Goal: Task Accomplishment & Management: Use online tool/utility

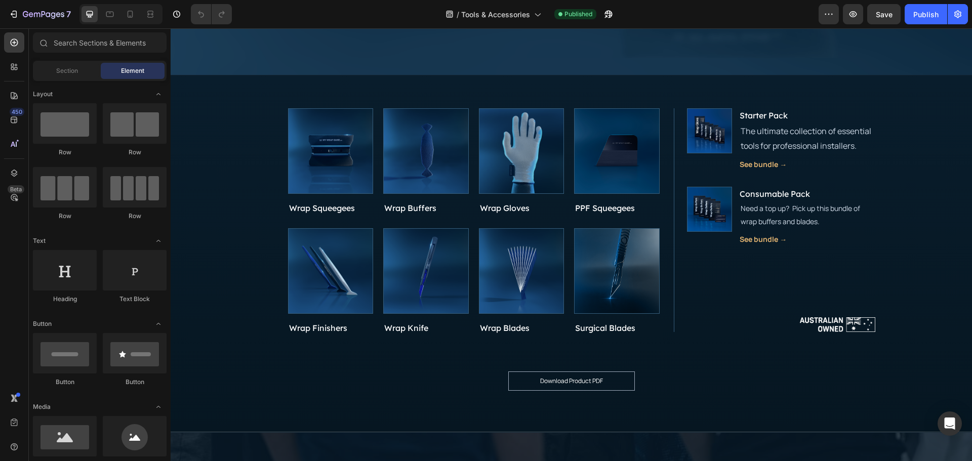
scroll to position [405, 0]
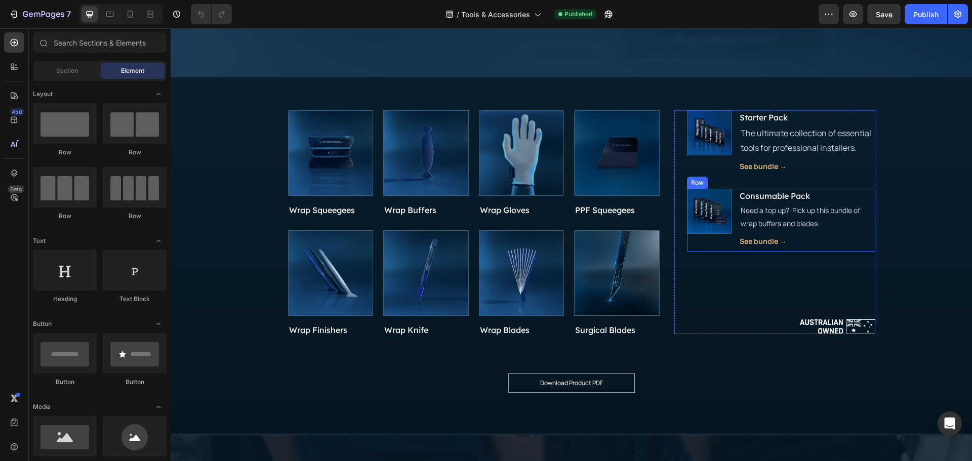
click at [733, 217] on div "Image Consumable Pack Button Need a top up? Pick up this bundle of wrap buffers…" at bounding box center [781, 220] width 188 height 63
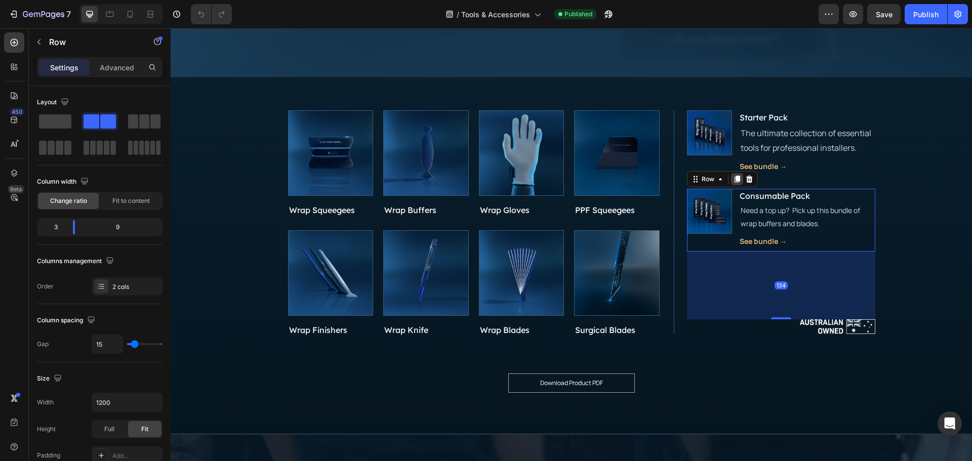
click at [734, 180] on icon at bounding box center [737, 179] width 6 height 7
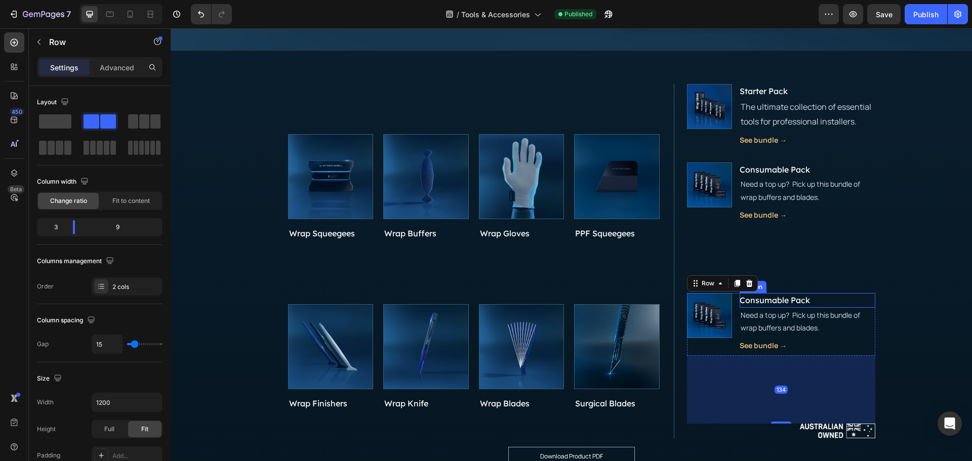
scroll to position [456, 0]
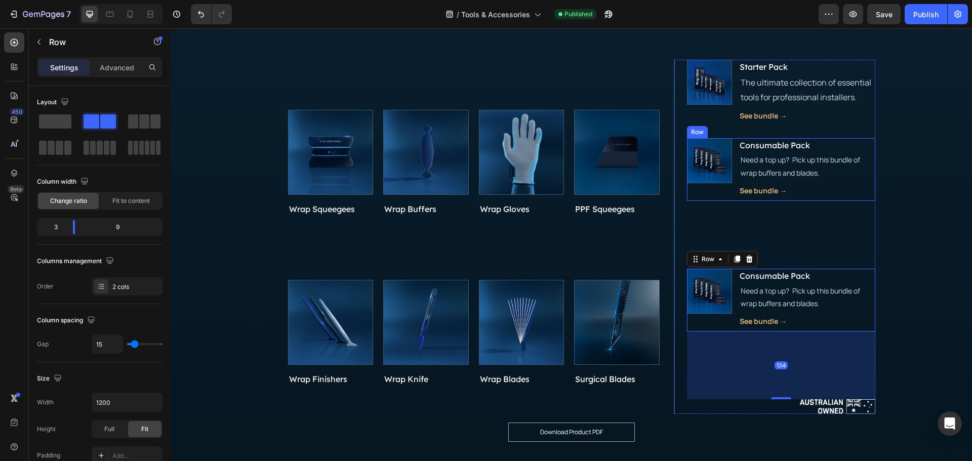
click at [734, 179] on div "Image Consumable Pack Button Need a top up? Pick up this bundle of wrap buffers…" at bounding box center [781, 169] width 188 height 63
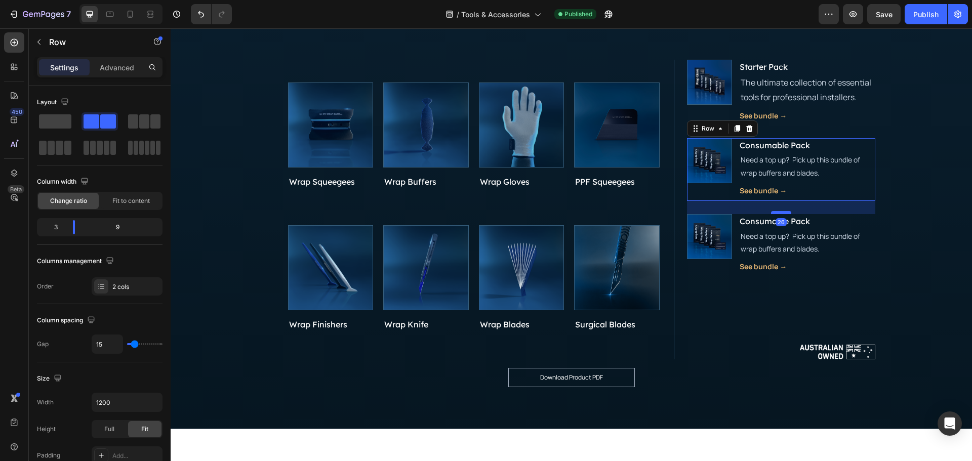
drag, startPoint x: 780, startPoint y: 267, endPoint x: 785, endPoint y: 213, distance: 54.4
click at [785, 213] on div at bounding box center [781, 212] width 20 height 3
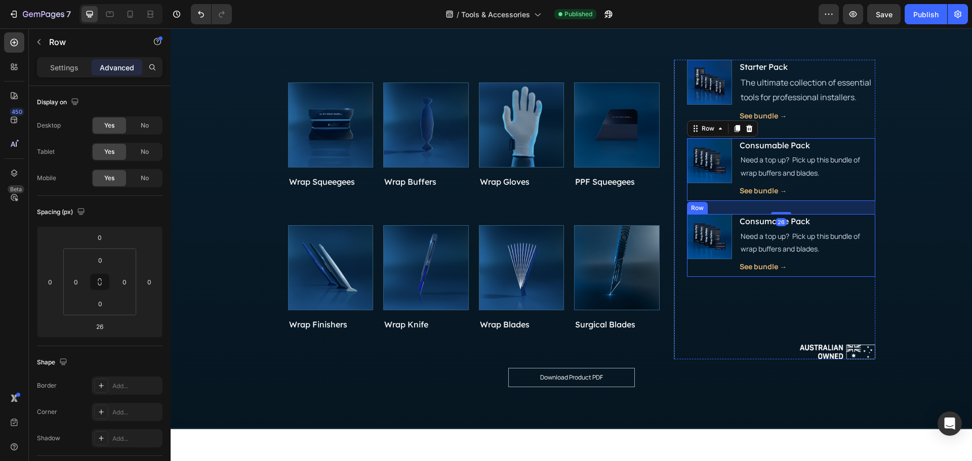
click at [732, 253] on div "Image Consumable Pack Button Need a top up? Pick up this bundle of wrap buffers…" at bounding box center [781, 245] width 188 height 63
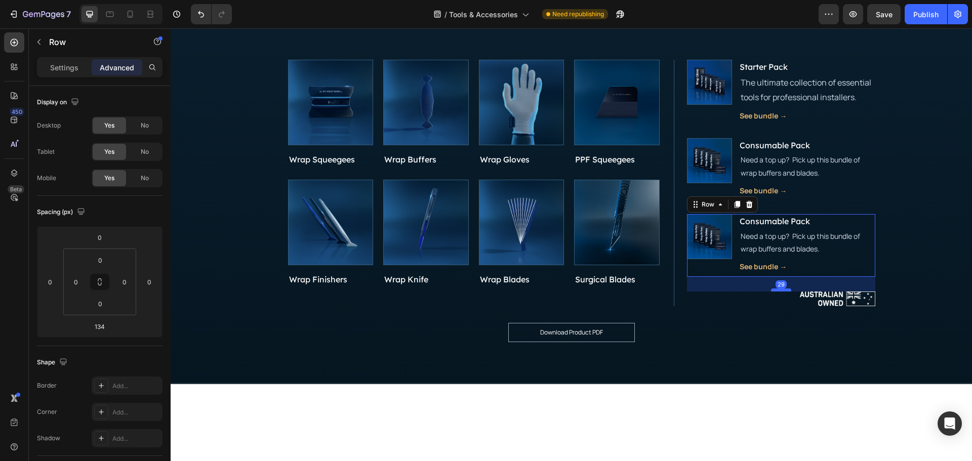
drag, startPoint x: 785, startPoint y: 306, endPoint x: 784, endPoint y: 290, distance: 16.7
click at [784, 290] on div at bounding box center [781, 289] width 20 height 3
type input "29"
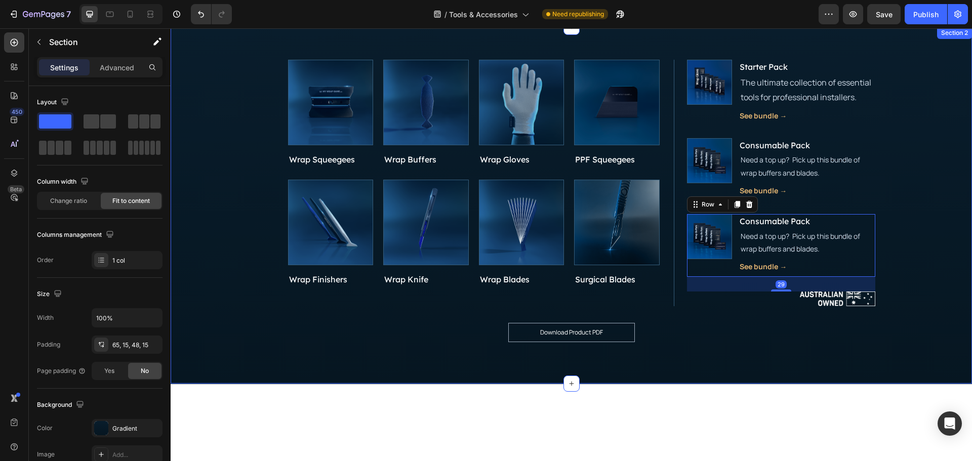
click at [907, 221] on div "Product Images Wrap Squeegees Product Title Product Product Images Wrap Buffers…" at bounding box center [571, 205] width 801 height 358
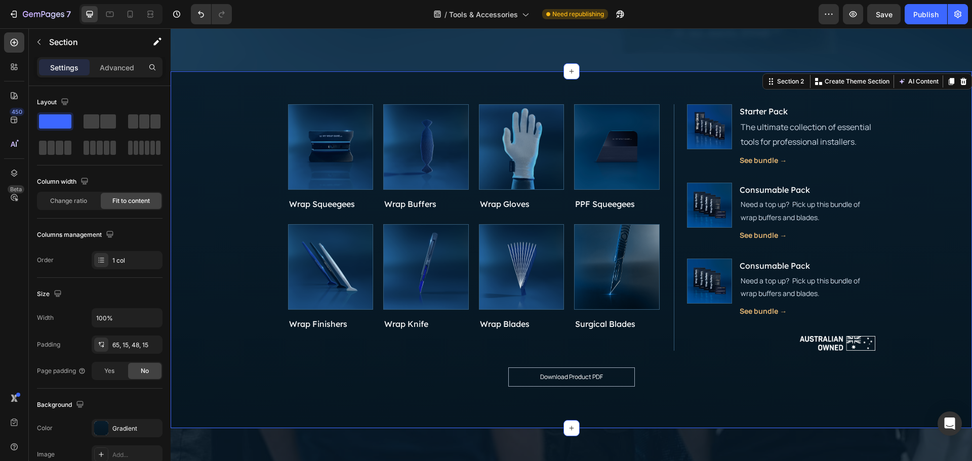
scroll to position [405, 0]
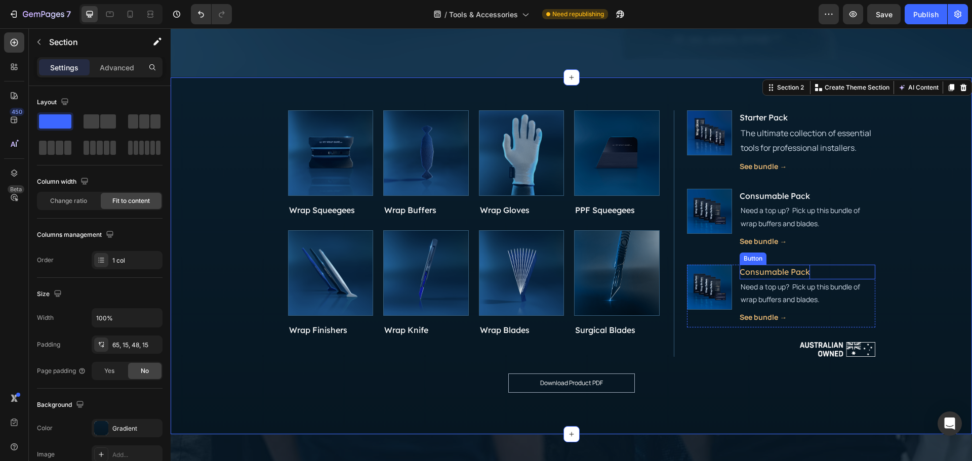
click at [787, 272] on p "Consumable Pack" at bounding box center [774, 272] width 70 height 15
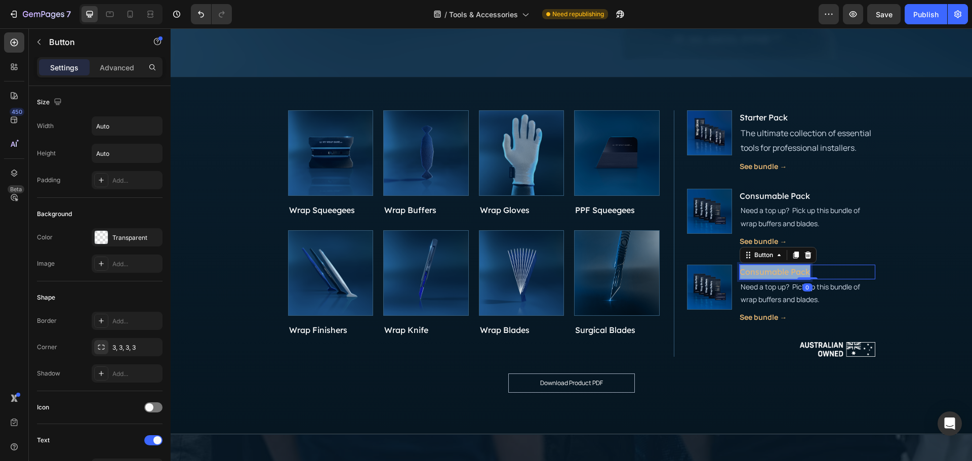
click at [787, 272] on p "Consumable Pack" at bounding box center [774, 272] width 70 height 15
click at [721, 297] on img at bounding box center [709, 287] width 44 height 44
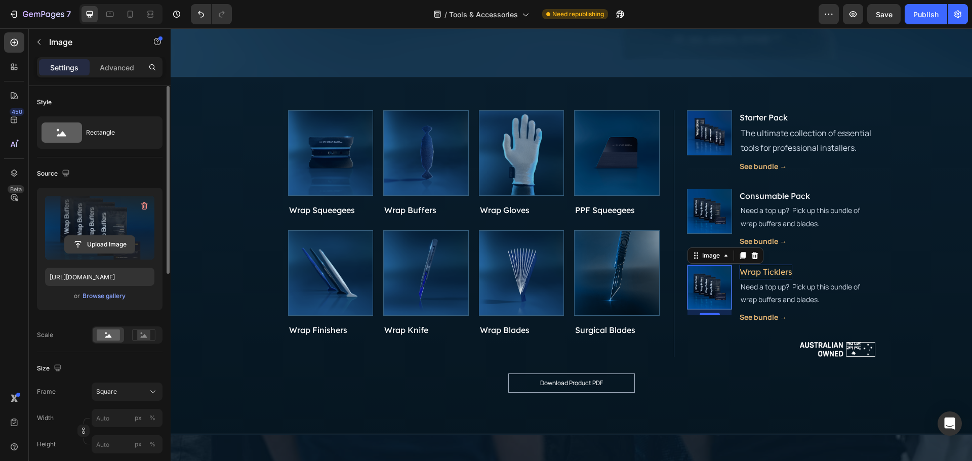
click at [109, 241] on input "file" at bounding box center [100, 244] width 70 height 17
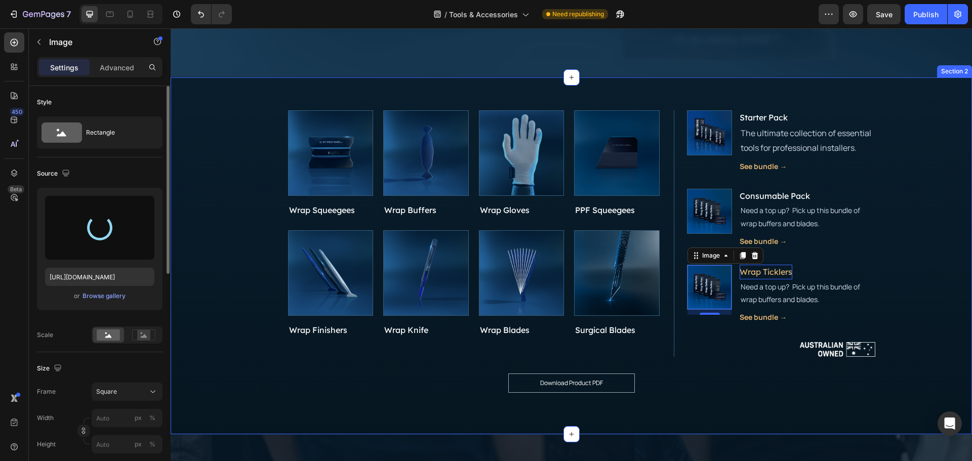
type input "[URL][DOMAIN_NAME]"
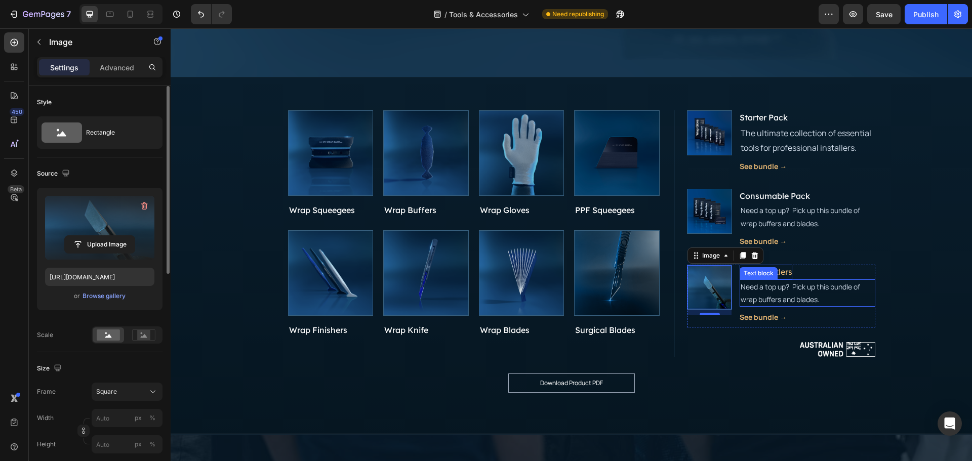
click at [778, 286] on p "Need a top up? Pick up this bundle of wrap buffers and blades." at bounding box center [806, 292] width 133 height 25
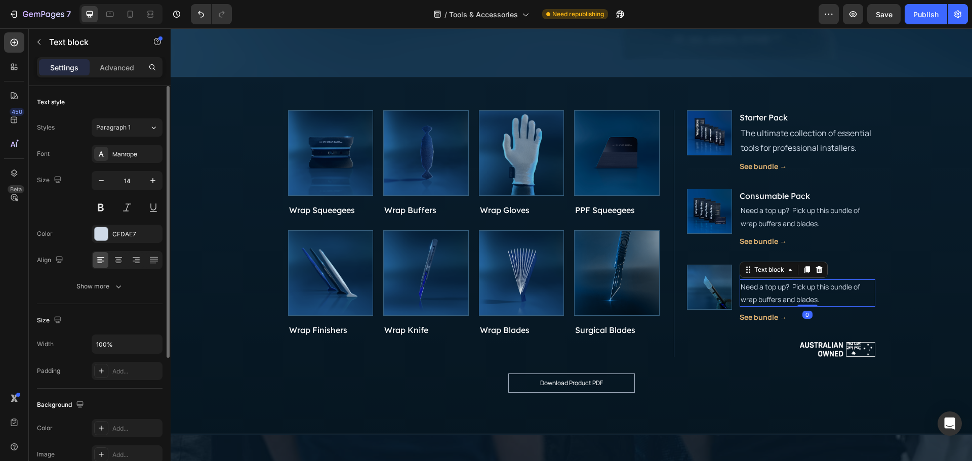
click at [804, 294] on p "Need a top up? Pick up this bundle of wrap buffers and blades." at bounding box center [806, 292] width 133 height 25
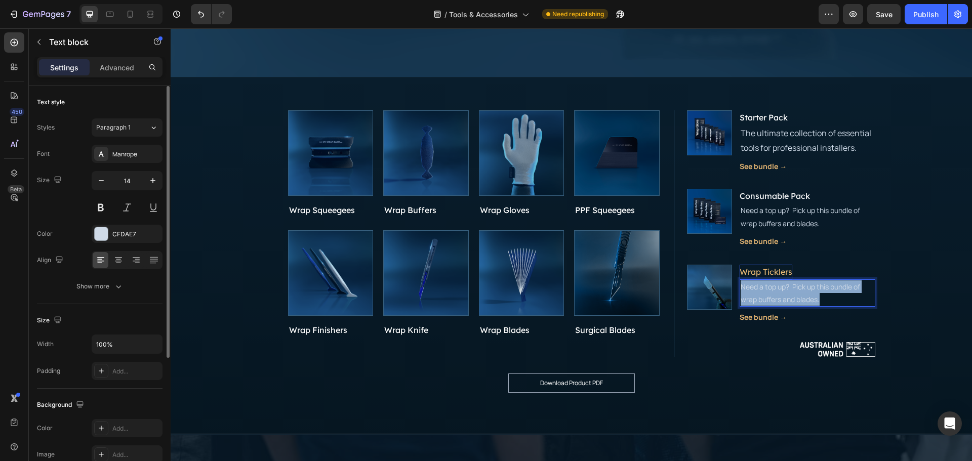
click at [804, 294] on p "Need a top up? Pick up this bundle of wrap buffers and blades." at bounding box center [806, 292] width 133 height 25
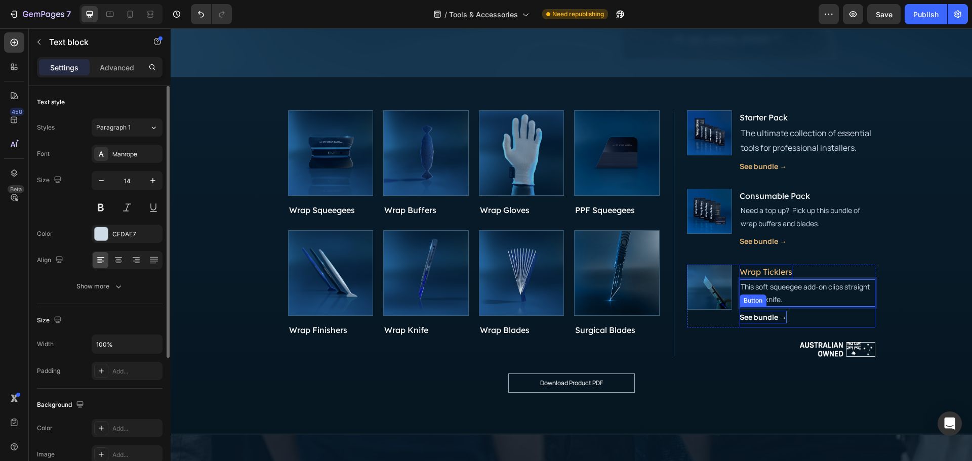
click at [766, 313] on p "See bundle →" at bounding box center [762, 317] width 47 height 13
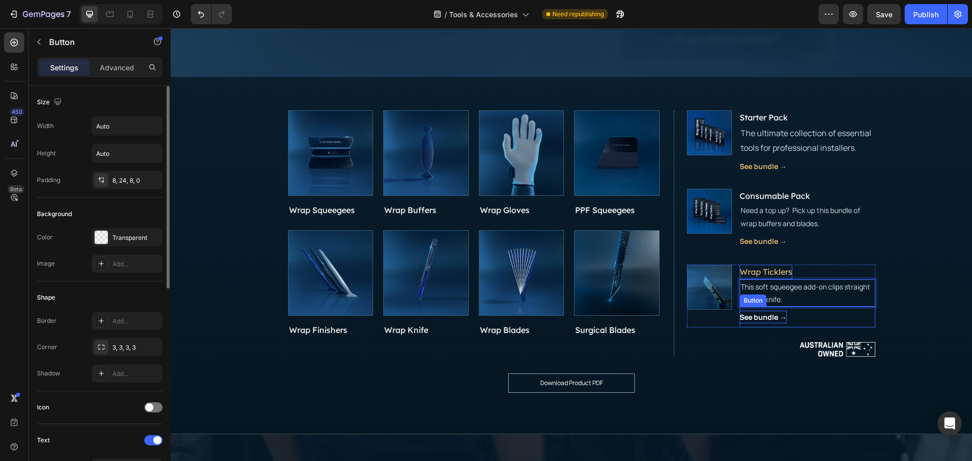
click at [766, 313] on p "See bundle →" at bounding box center [762, 317] width 47 height 13
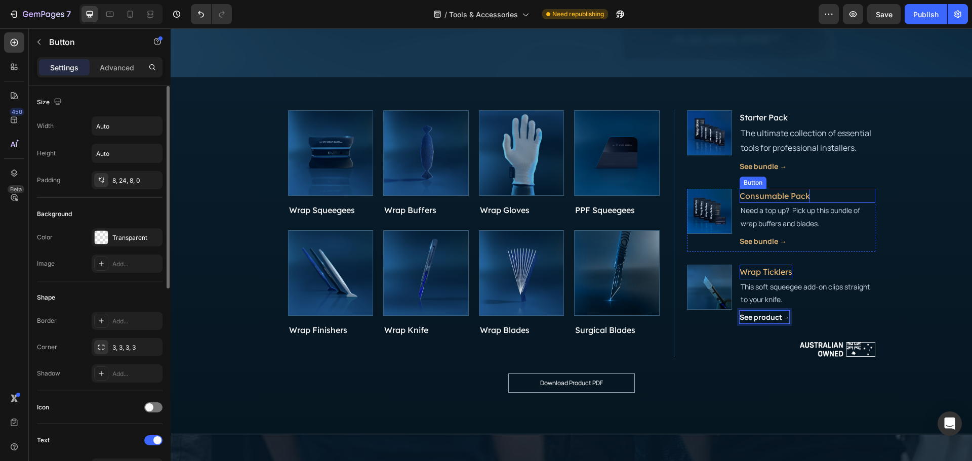
click at [782, 195] on p "Consumable Pack" at bounding box center [774, 196] width 70 height 15
click at [776, 273] on p "Wrap Ticklers" at bounding box center [765, 272] width 53 height 15
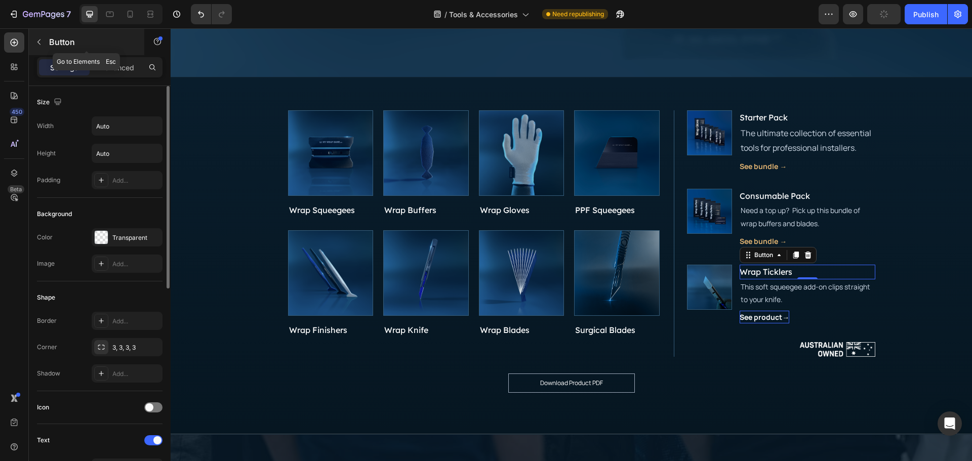
click at [35, 43] on icon "button" at bounding box center [39, 42] width 8 height 8
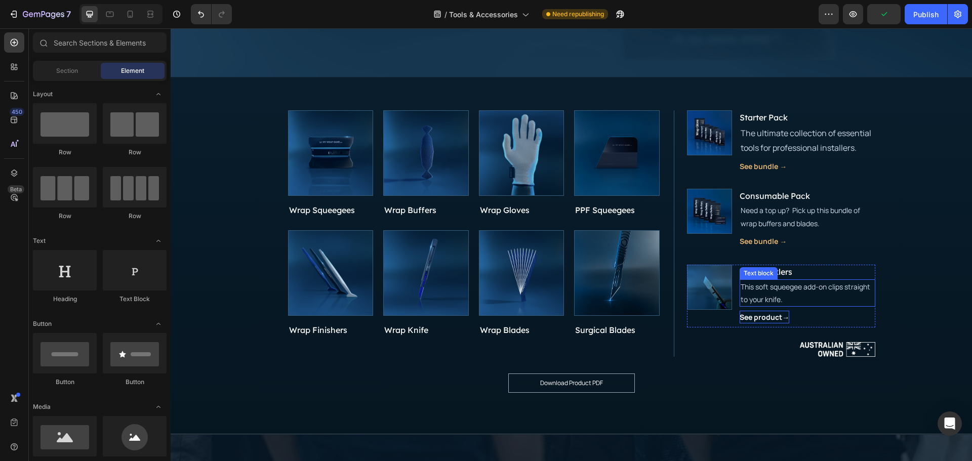
click at [766, 274] on div "Text block" at bounding box center [758, 273] width 34 height 9
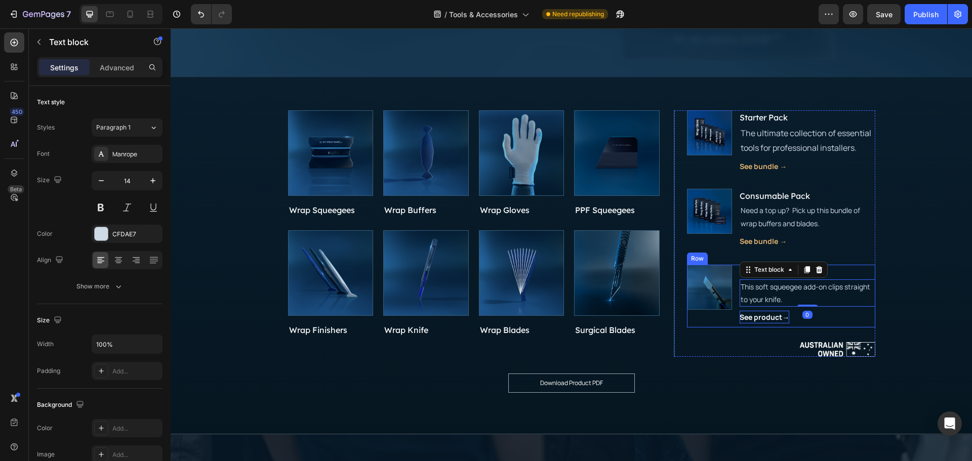
click at [732, 288] on div "Image Wrap Ticklers Button This soft squeegee add-on clips straight to your kni…" at bounding box center [781, 296] width 188 height 63
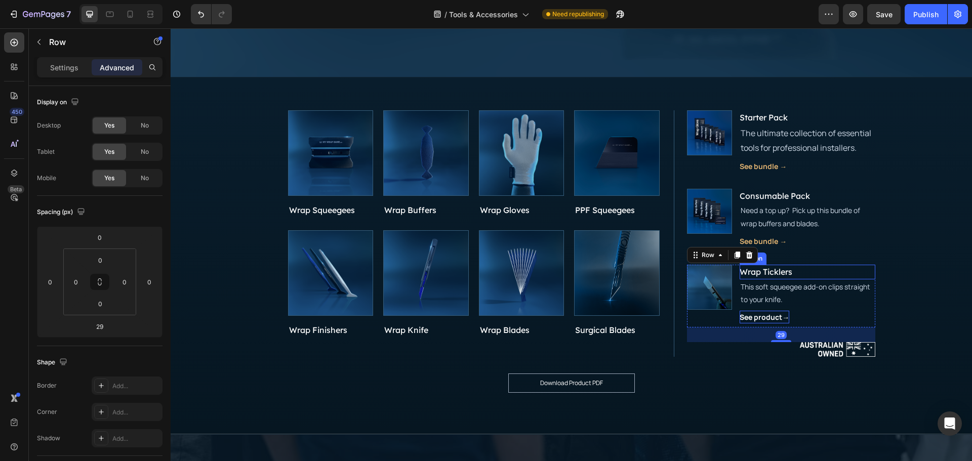
click at [835, 275] on div "Wrap Ticklers Button" at bounding box center [806, 272] width 135 height 15
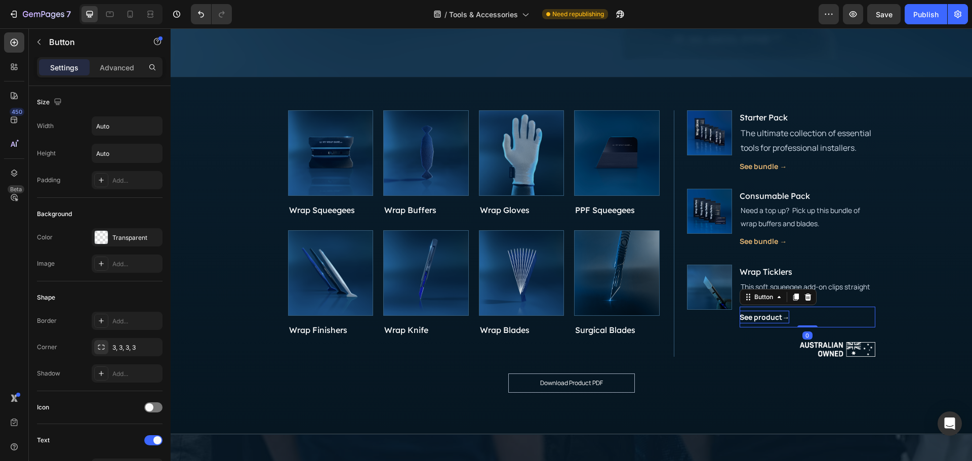
click at [854, 312] on div "See product→ Button 0" at bounding box center [806, 317] width 135 height 21
click at [720, 242] on div "Image" at bounding box center [709, 220] width 45 height 63
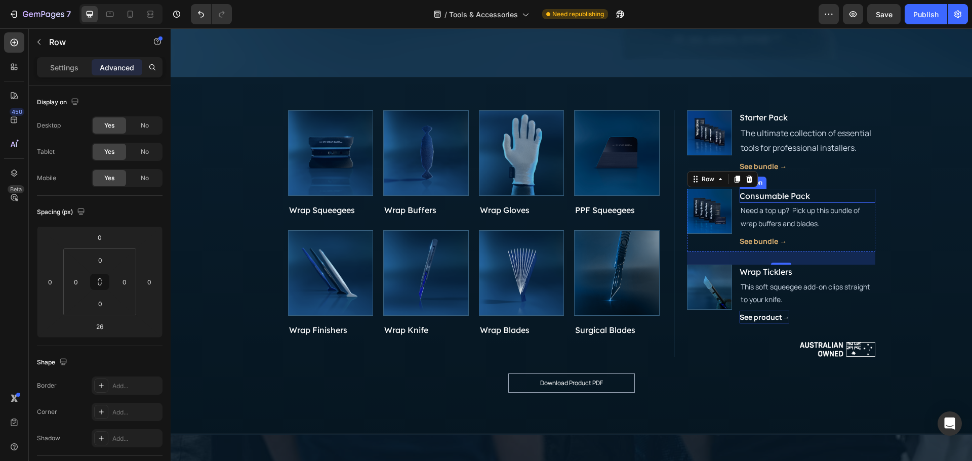
click at [821, 198] on div "Consumable Pack Button" at bounding box center [806, 196] width 135 height 15
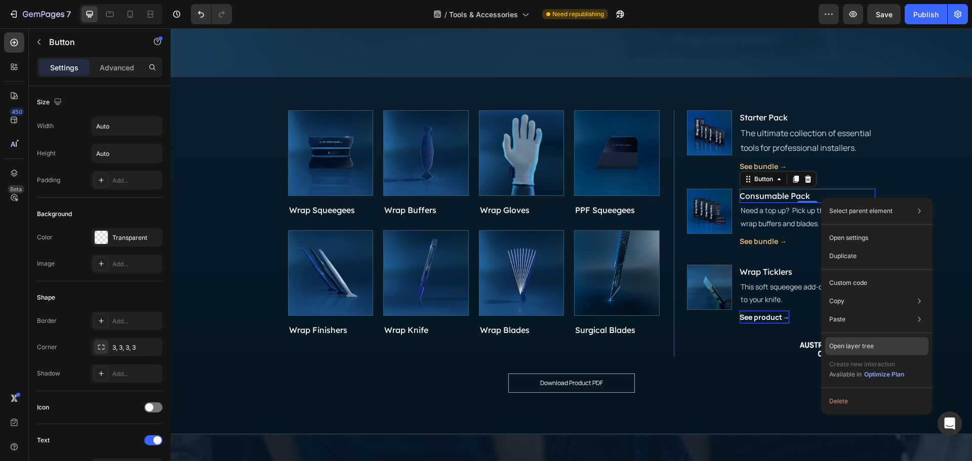
click at [863, 346] on p "Open layer tree" at bounding box center [851, 346] width 45 height 9
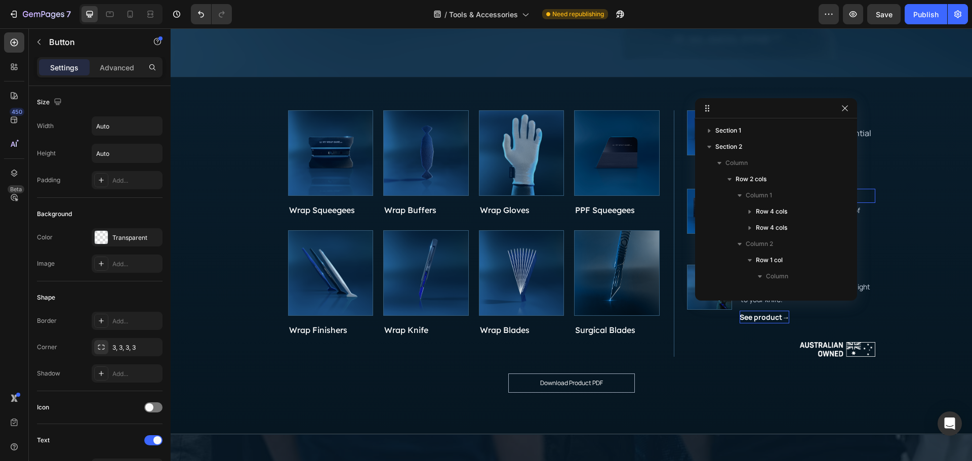
scroll to position [176, 0]
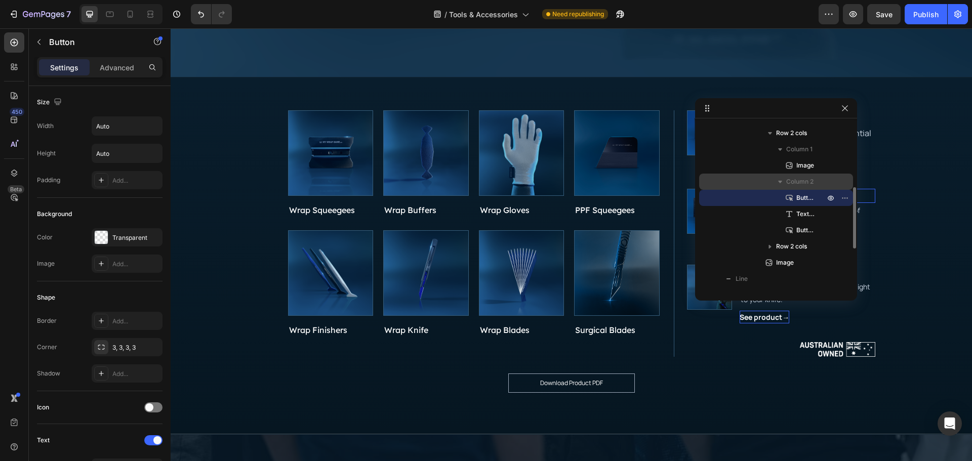
click at [807, 183] on span "Column 2" at bounding box center [799, 182] width 27 height 10
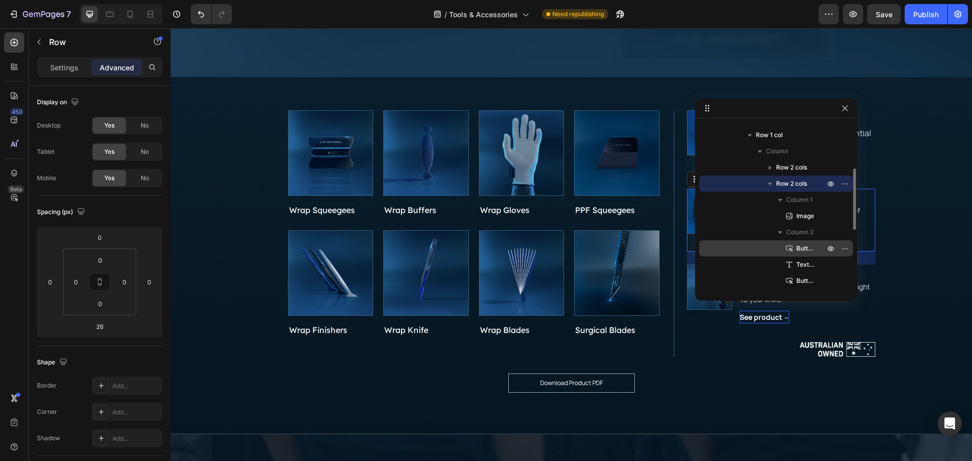
scroll to position [74, 0]
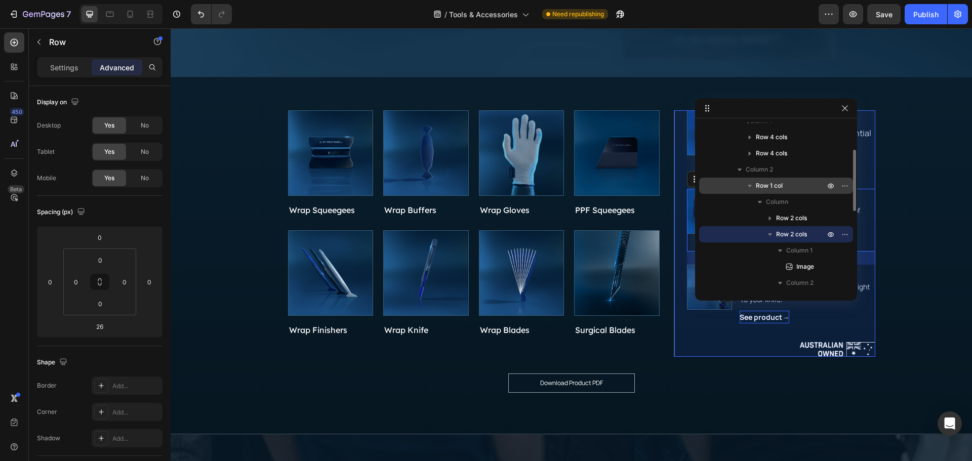
click at [802, 191] on div "Row 1 col" at bounding box center [776, 186] width 146 height 16
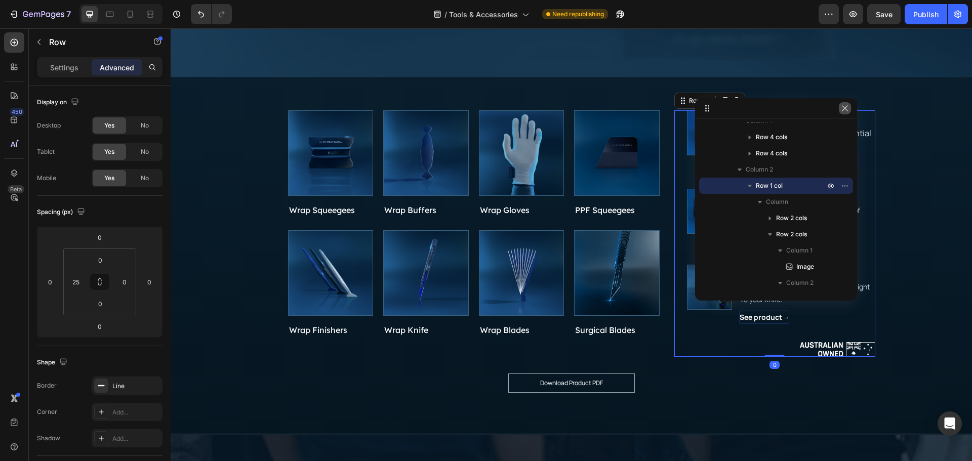
click at [850, 110] on button "button" at bounding box center [845, 108] width 12 height 12
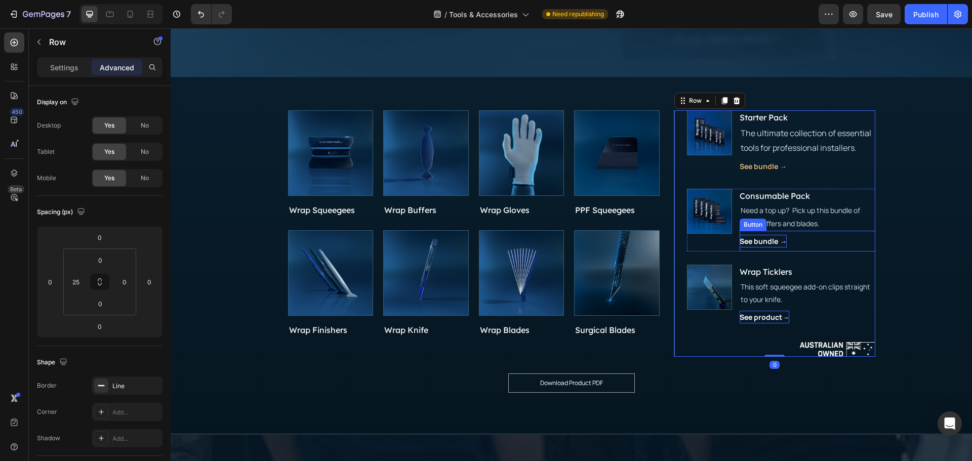
click at [758, 239] on p "See bundle →" at bounding box center [762, 241] width 47 height 13
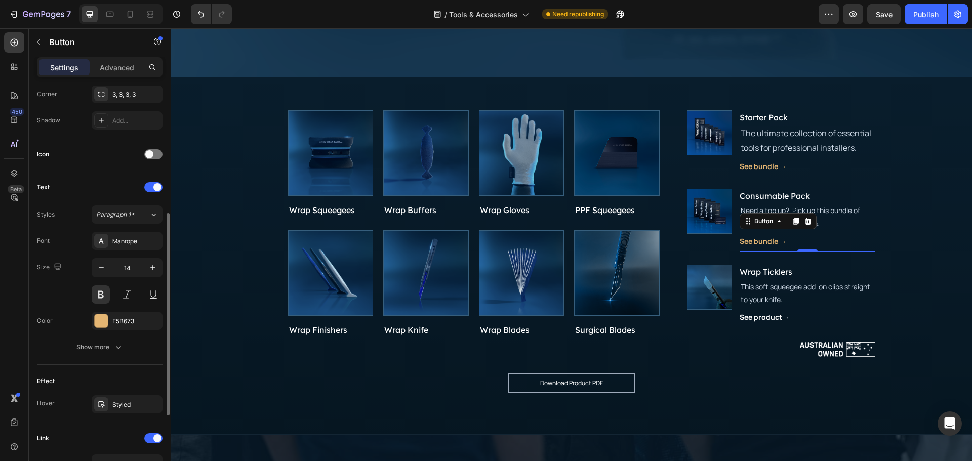
scroll to position [354, 0]
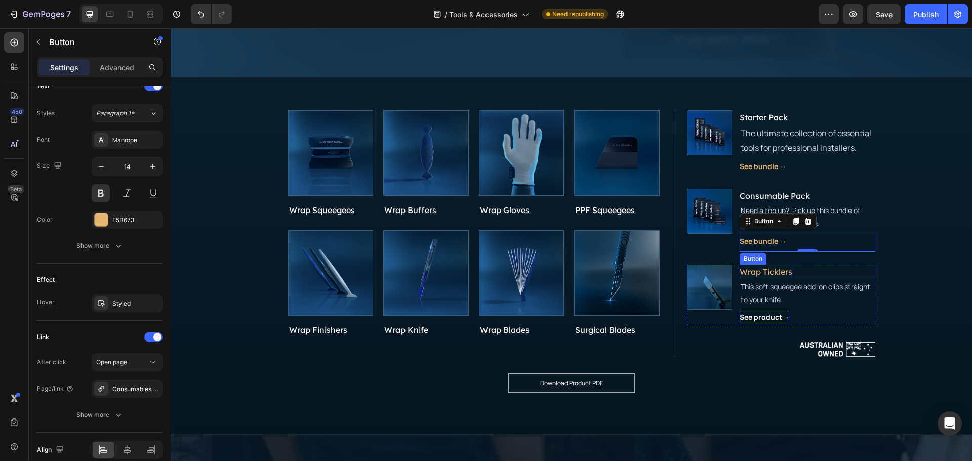
click at [778, 272] on p "Wrap Ticklers" at bounding box center [765, 272] width 53 height 15
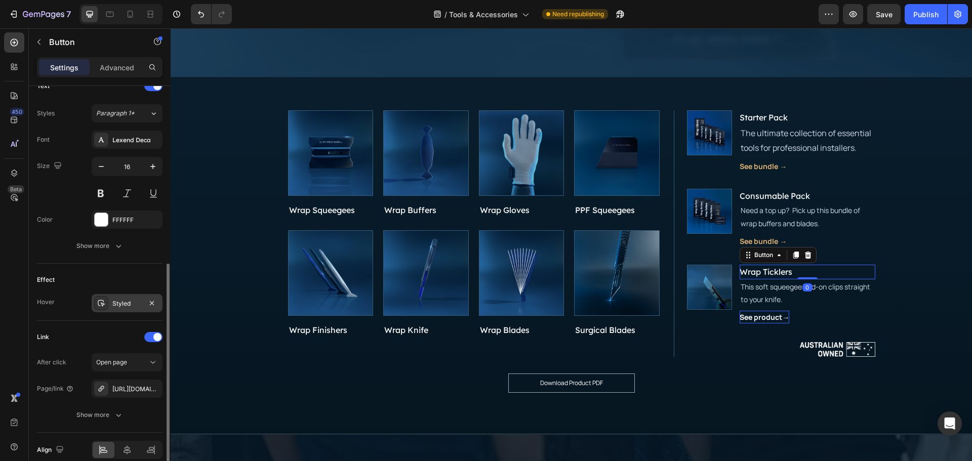
scroll to position [401, 0]
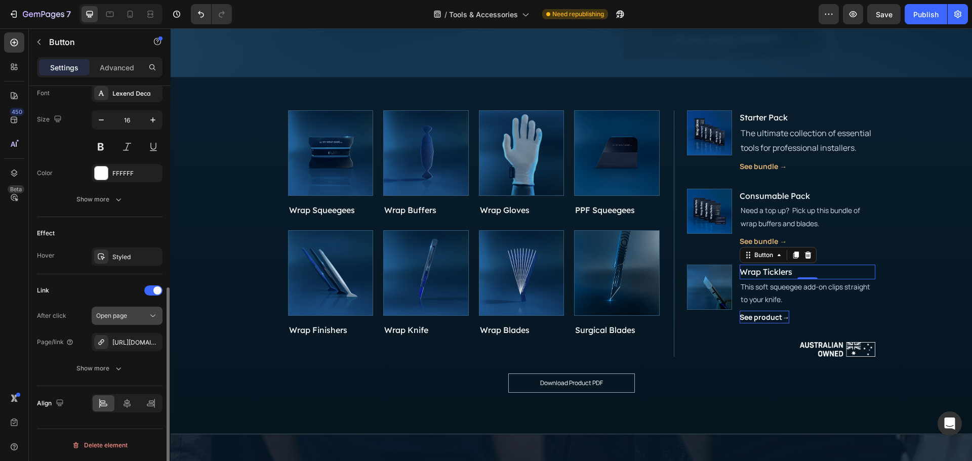
click at [133, 320] on div "Open page" at bounding box center [122, 315] width 52 height 9
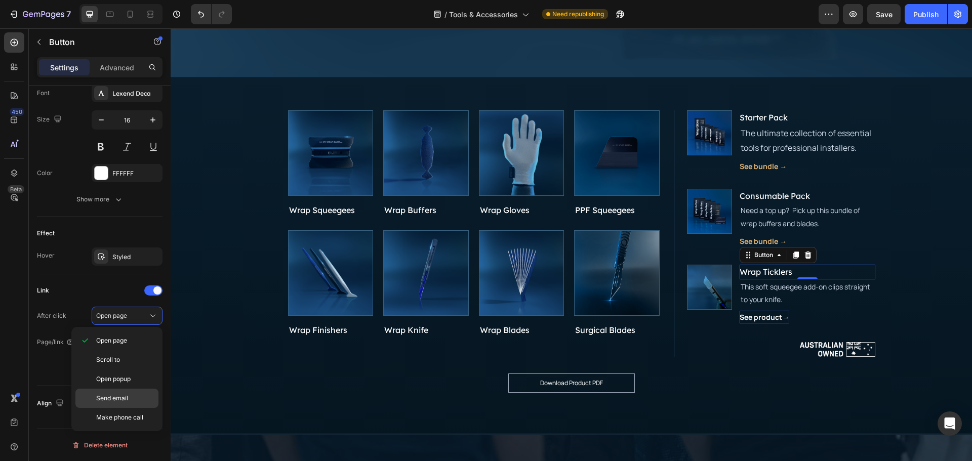
click at [125, 408] on div "Send email" at bounding box center [116, 417] width 83 height 19
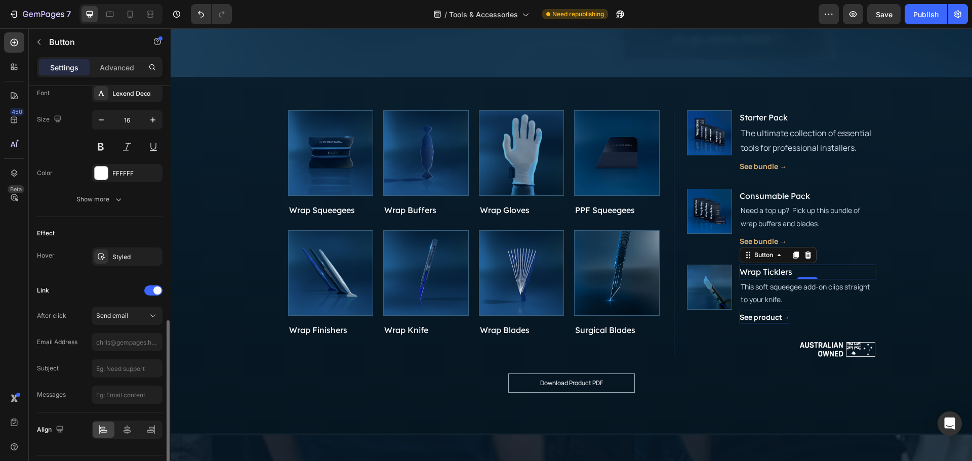
scroll to position [427, 0]
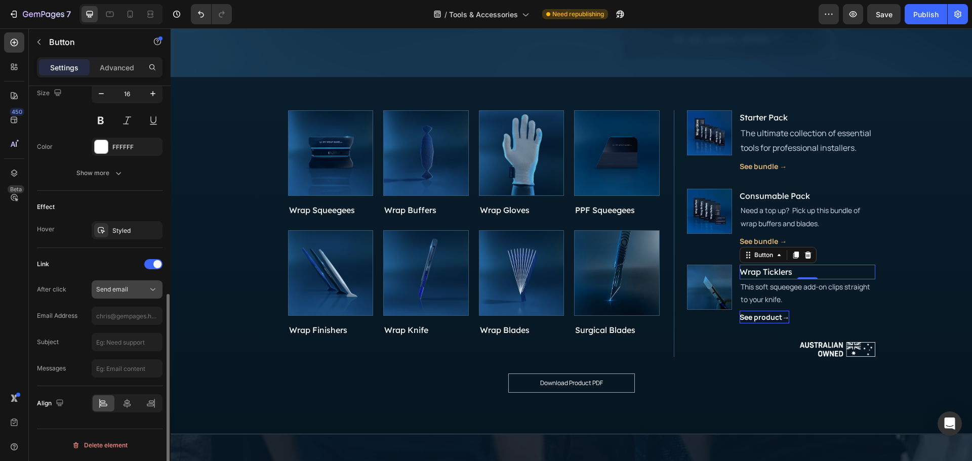
click at [130, 293] on div "Send email" at bounding box center [122, 289] width 52 height 9
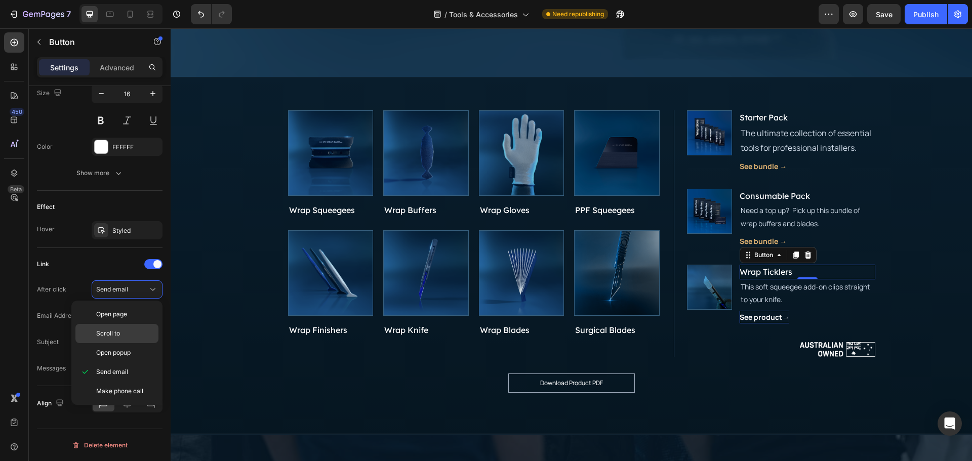
click at [119, 333] on span "Scroll to" at bounding box center [108, 333] width 24 height 9
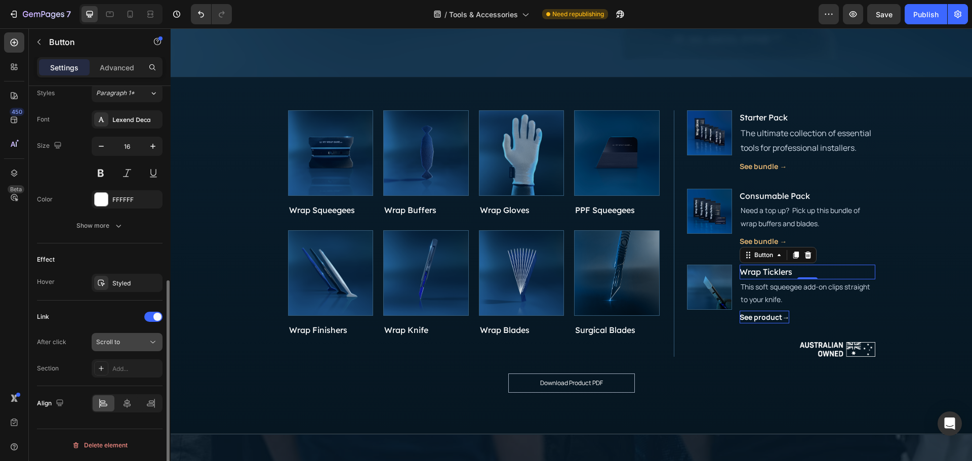
click at [130, 338] on div "Scroll to" at bounding box center [122, 342] width 52 height 9
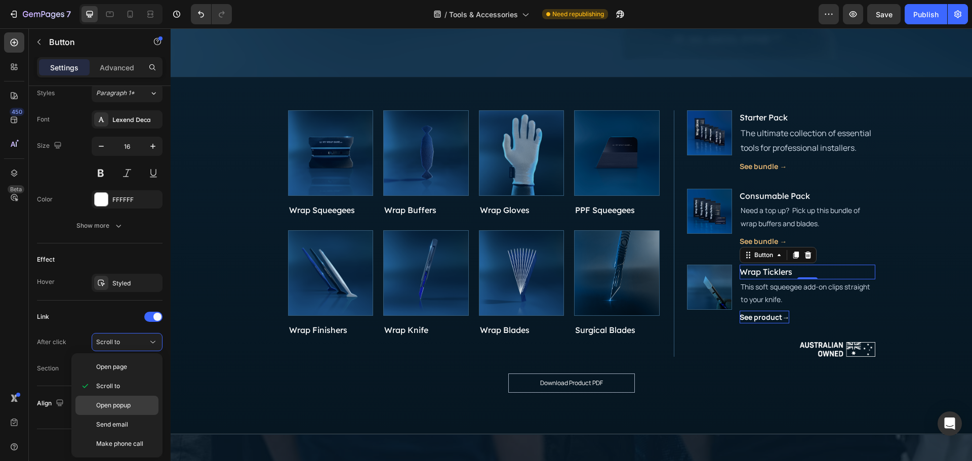
click at [127, 407] on span "Open popup" at bounding box center [113, 405] width 34 height 9
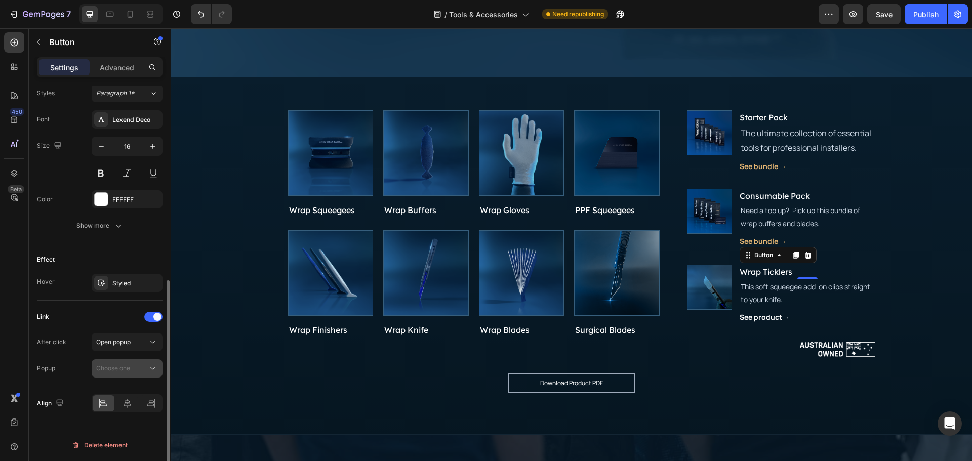
click at [108, 366] on span "Choose one" at bounding box center [113, 368] width 34 height 8
click at [129, 338] on span "Open popup" at bounding box center [113, 342] width 34 height 8
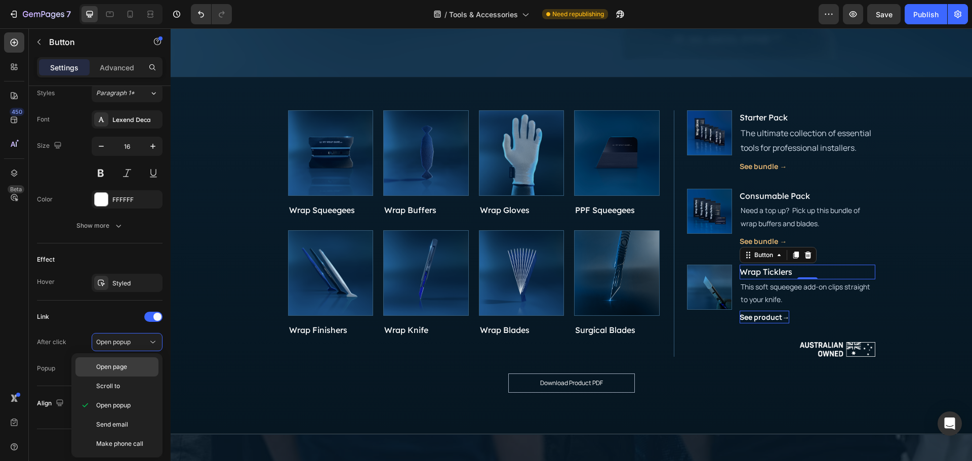
click at [134, 365] on p "Open page" at bounding box center [125, 366] width 58 height 9
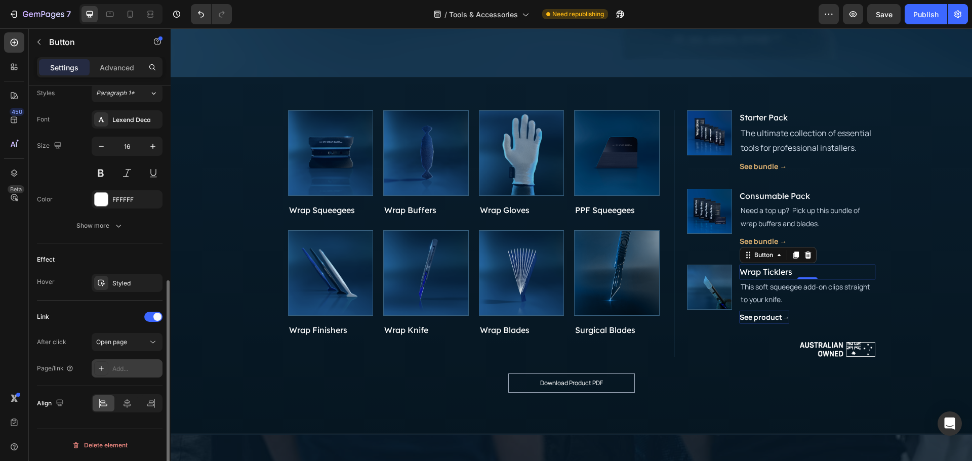
click at [120, 363] on div "Add..." at bounding box center [127, 368] width 71 height 18
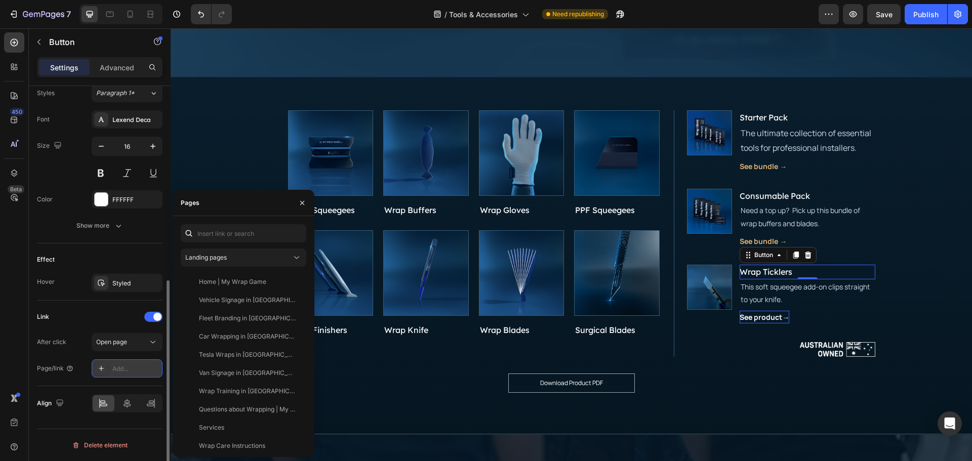
click at [101, 368] on icon at bounding box center [101, 368] width 8 height 8
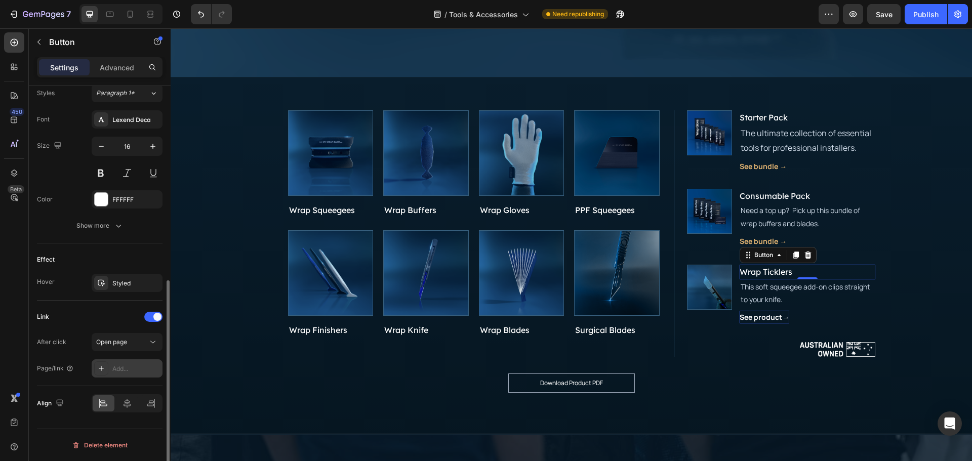
click at [101, 368] on icon at bounding box center [101, 368] width 8 height 8
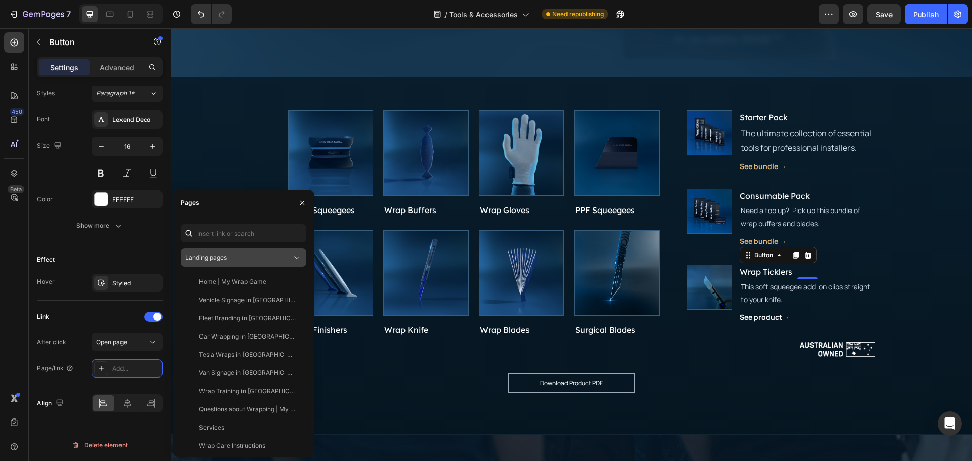
click at [236, 258] on div "Landing pages" at bounding box center [238, 257] width 106 height 9
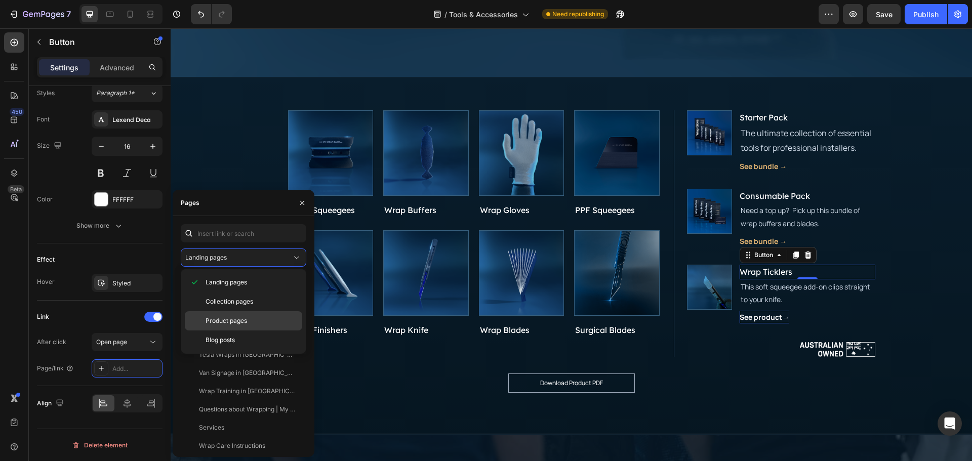
click at [234, 319] on span "Product pages" at bounding box center [226, 320] width 42 height 9
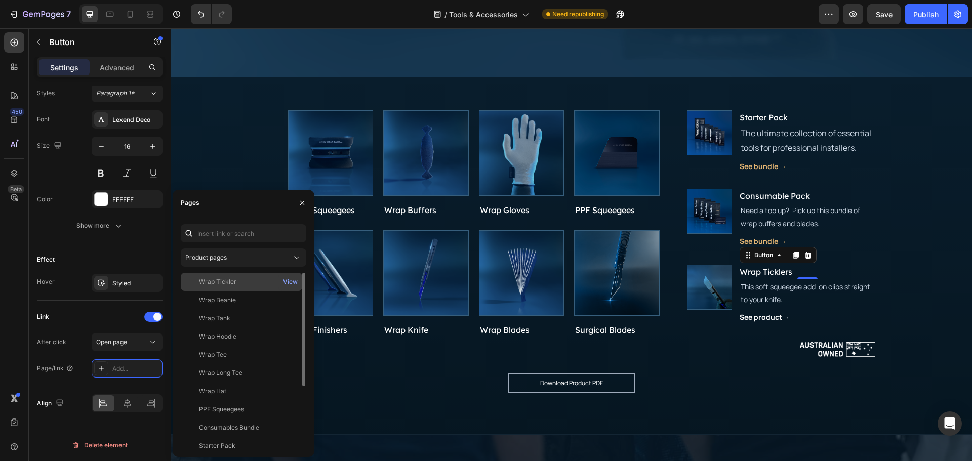
click at [239, 278] on div "Wrap Tickler" at bounding box center [241, 281] width 113 height 9
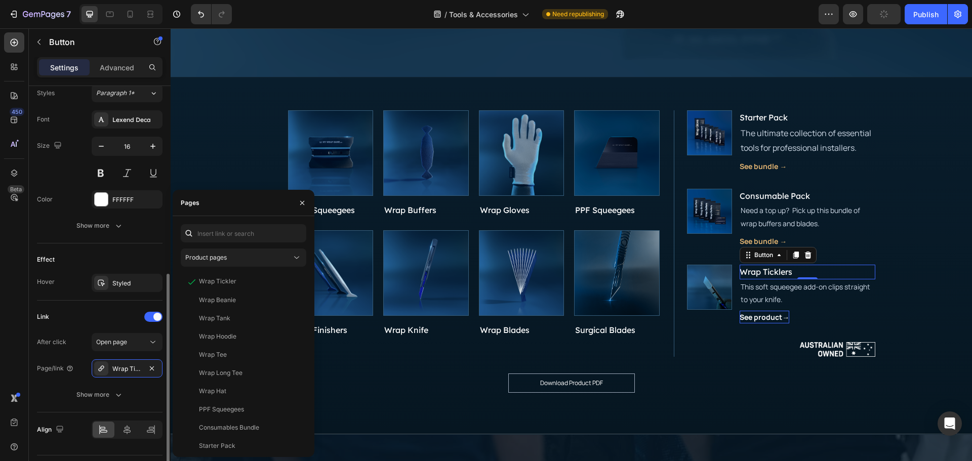
click at [53, 408] on div "Link After click Open page Page/link Wrap Tickler Show more" at bounding box center [100, 357] width 126 height 112
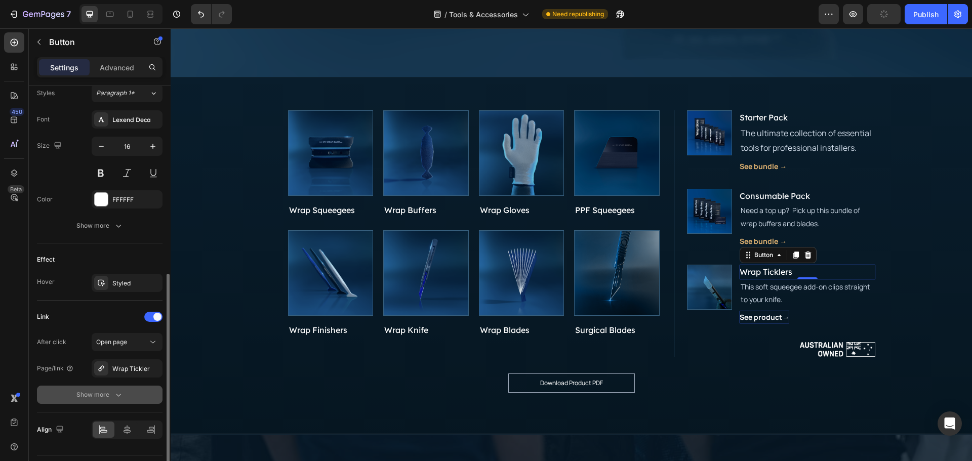
click at [97, 397] on div "Show more" at bounding box center [99, 395] width 47 height 10
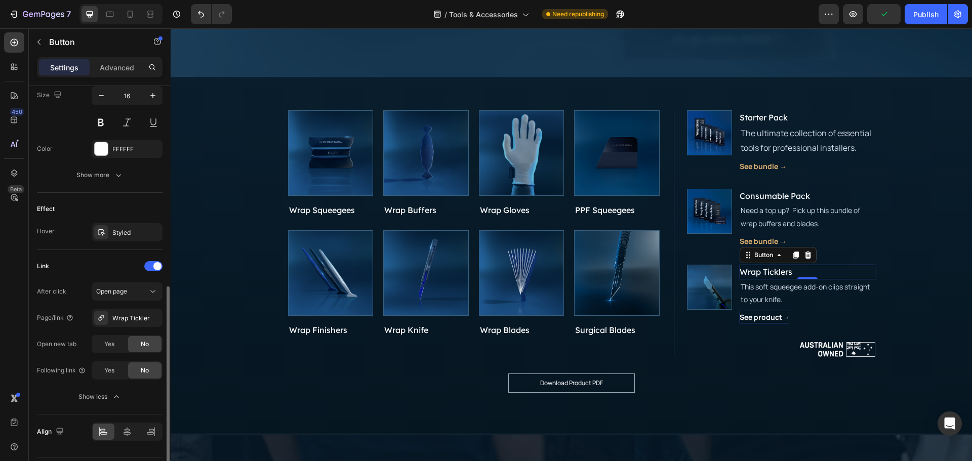
scroll to position [453, 0]
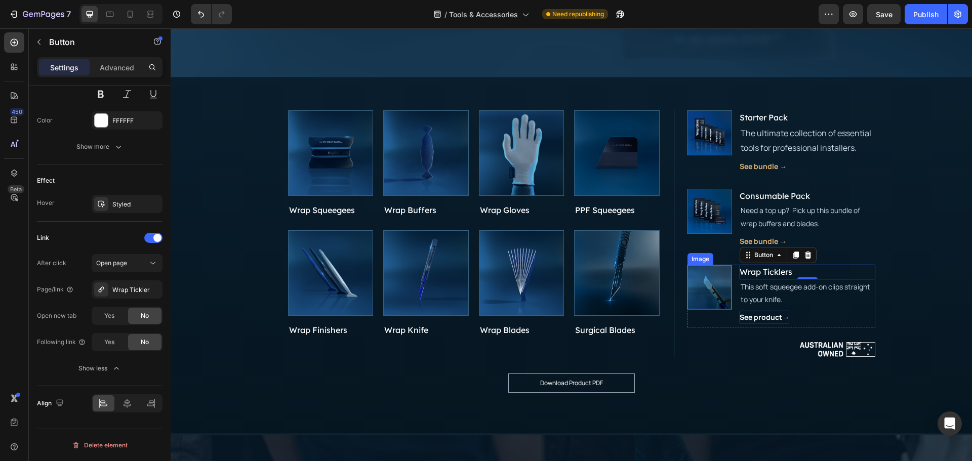
click at [712, 295] on img at bounding box center [709, 287] width 44 height 44
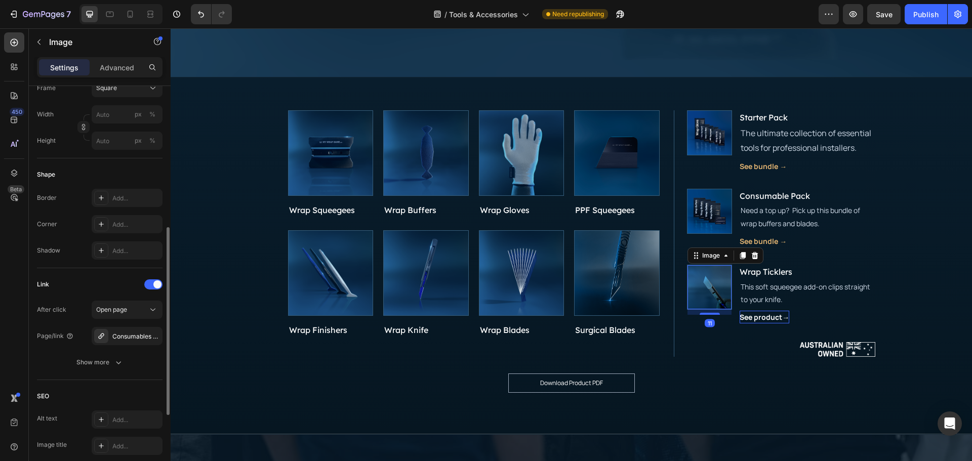
scroll to position [354, 0]
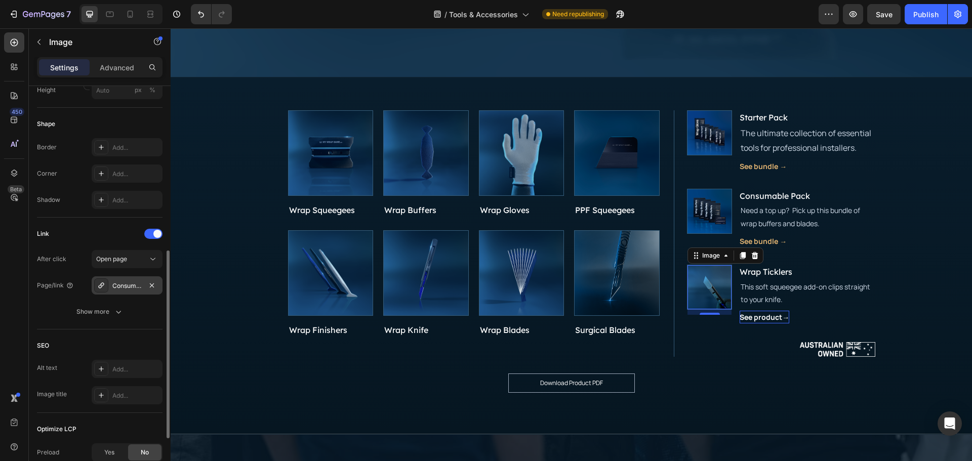
click at [101, 284] on icon at bounding box center [101, 286] width 6 height 6
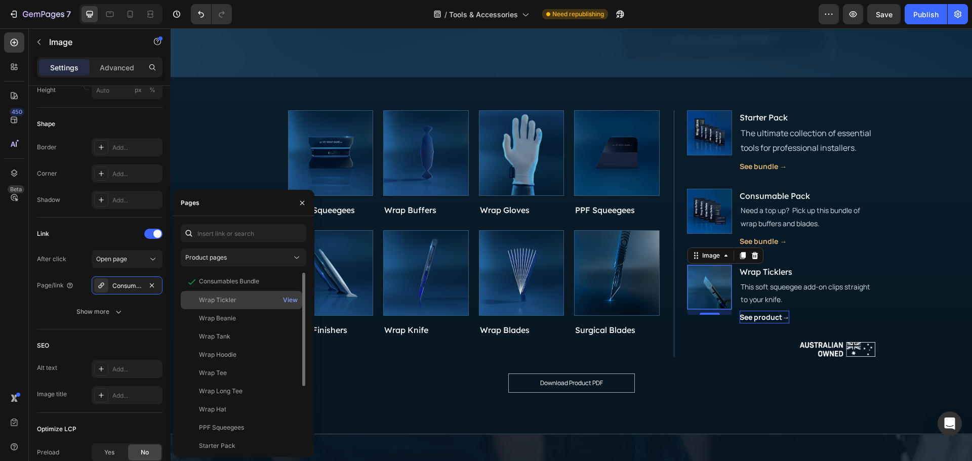
click at [228, 296] on div "Wrap Tickler" at bounding box center [217, 300] width 37 height 9
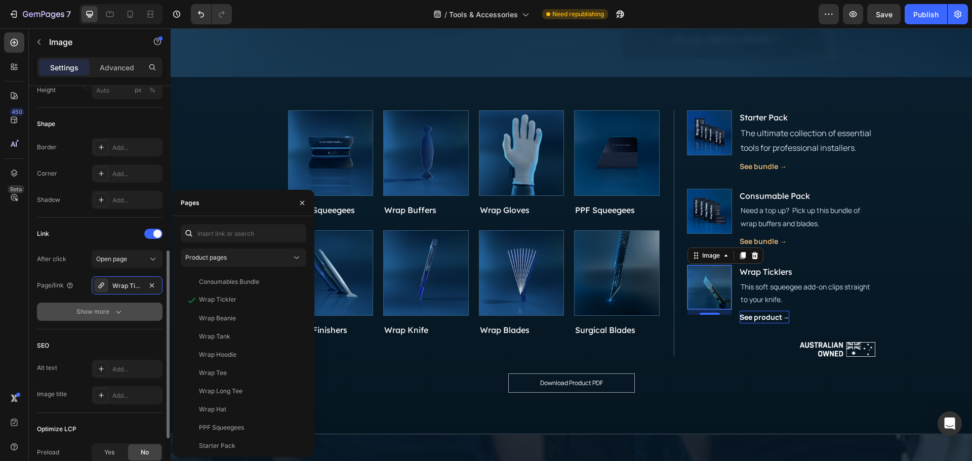
click at [60, 318] on button "Show more" at bounding box center [100, 312] width 126 height 18
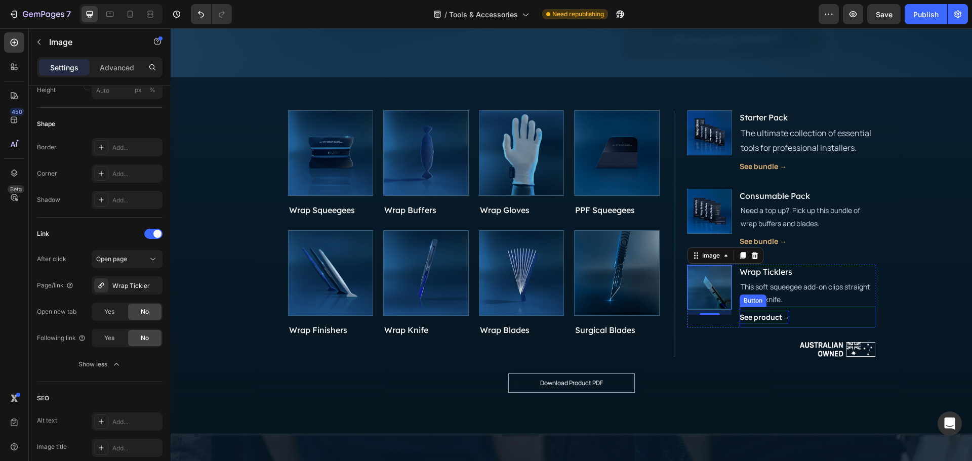
click at [763, 320] on p "See product→" at bounding box center [764, 317] width 50 height 13
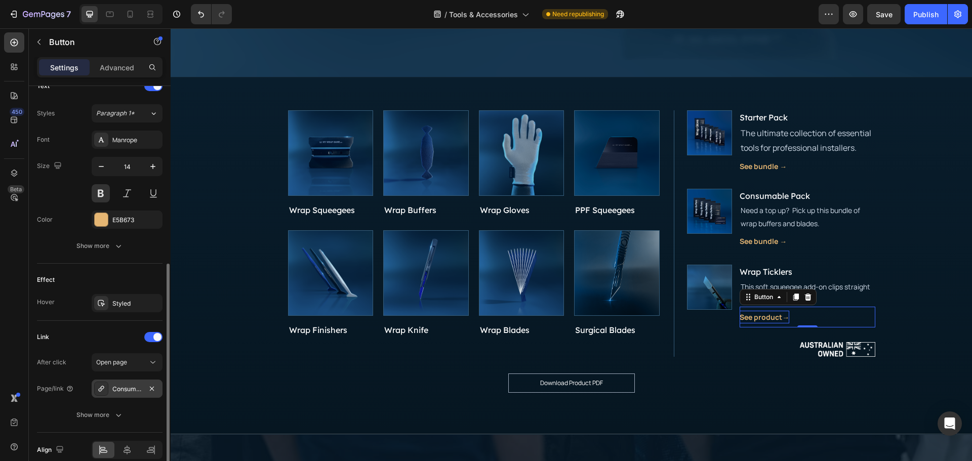
click at [98, 390] on icon at bounding box center [101, 389] width 8 height 8
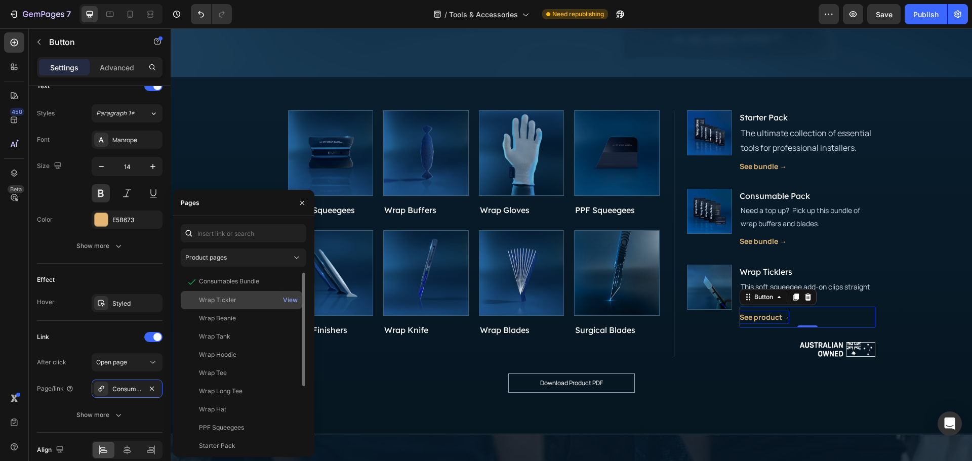
click at [241, 303] on div "Wrap Tickler" at bounding box center [241, 300] width 113 height 9
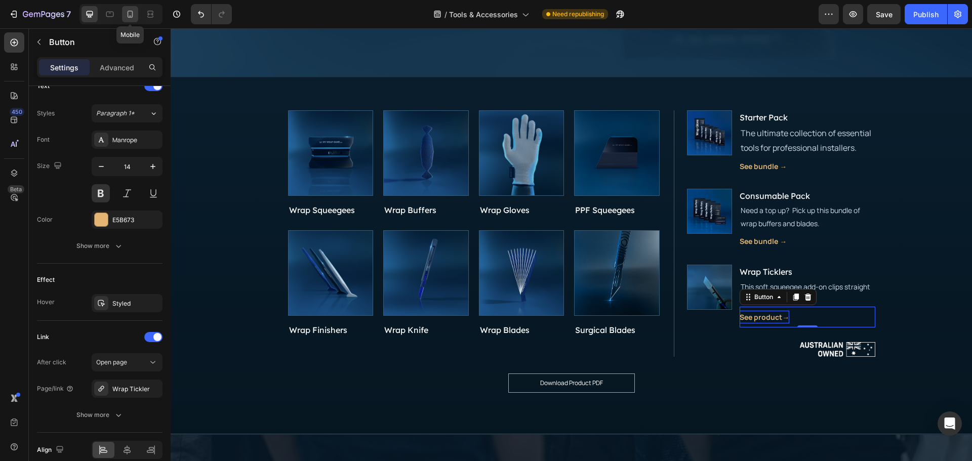
click at [129, 11] on icon at bounding box center [131, 14] width 6 height 7
type input "12"
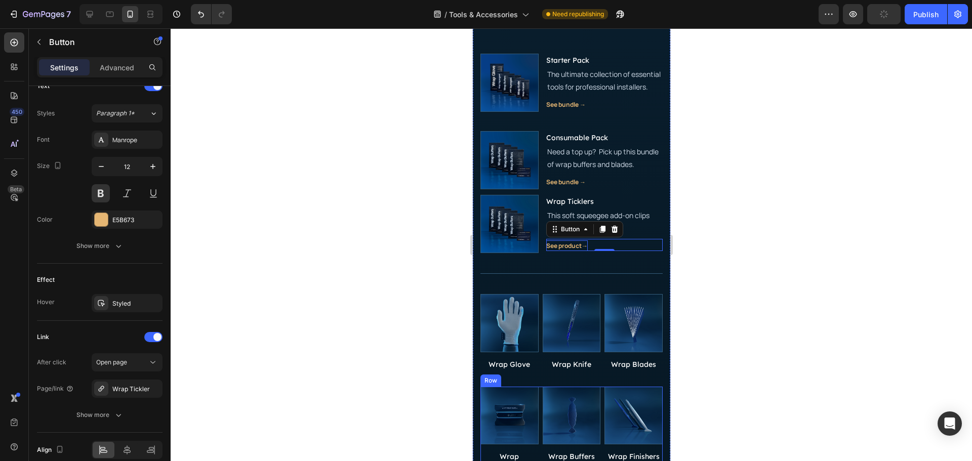
scroll to position [391, 0]
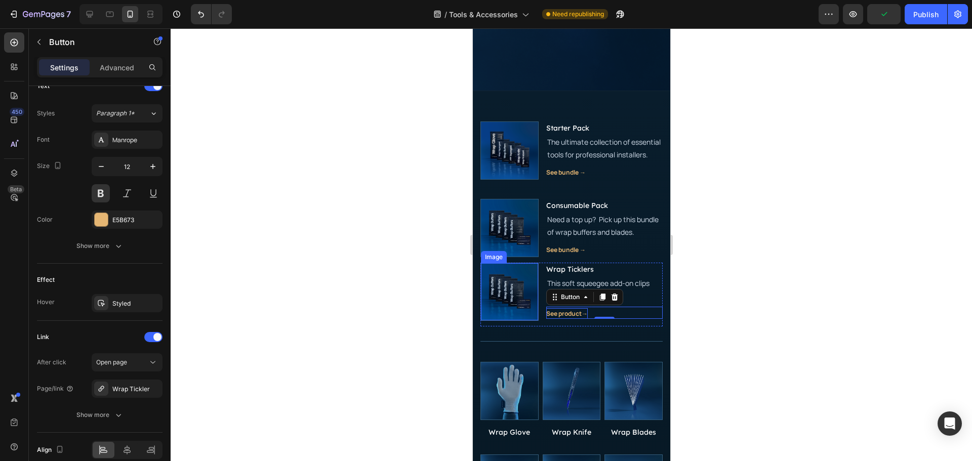
click at [516, 310] on img at bounding box center [508, 291] width 57 height 57
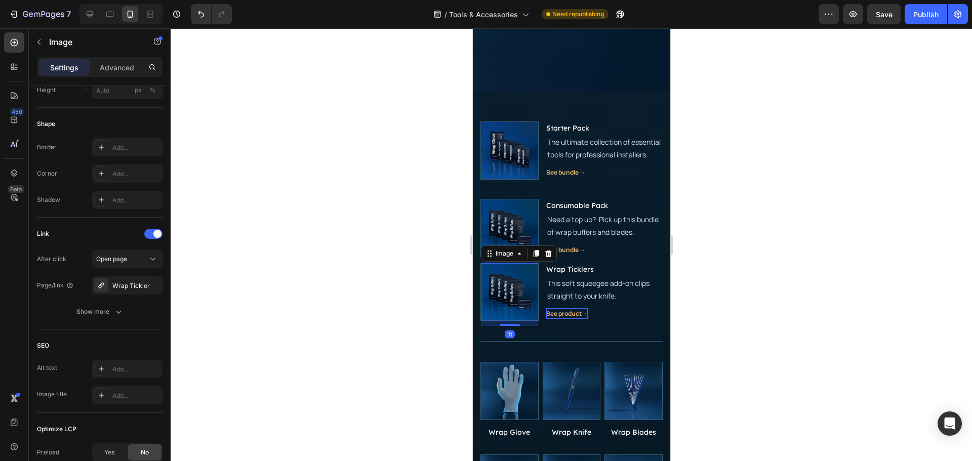
scroll to position [0, 0]
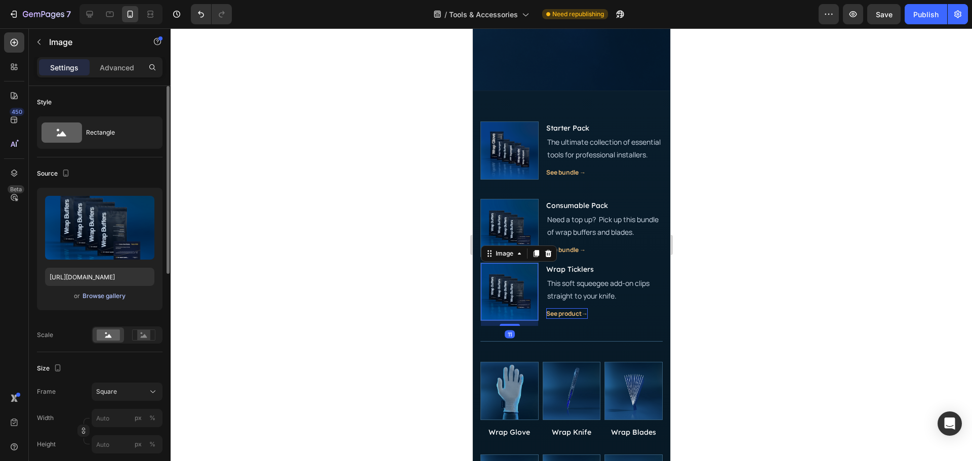
click at [105, 296] on div "Browse gallery" at bounding box center [103, 296] width 43 height 9
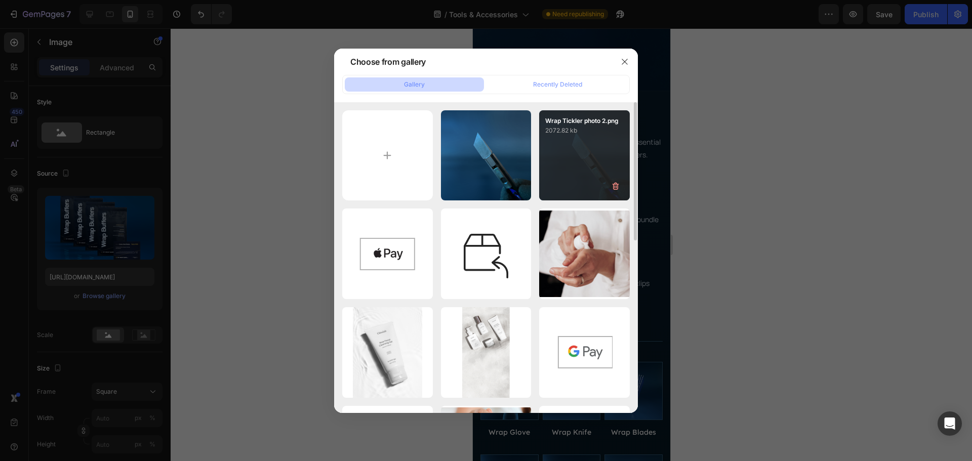
click at [549, 149] on div "Wrap Tickler photo 2.png 2072.82 kb" at bounding box center [584, 155] width 91 height 91
type input "[URL][DOMAIN_NAME]"
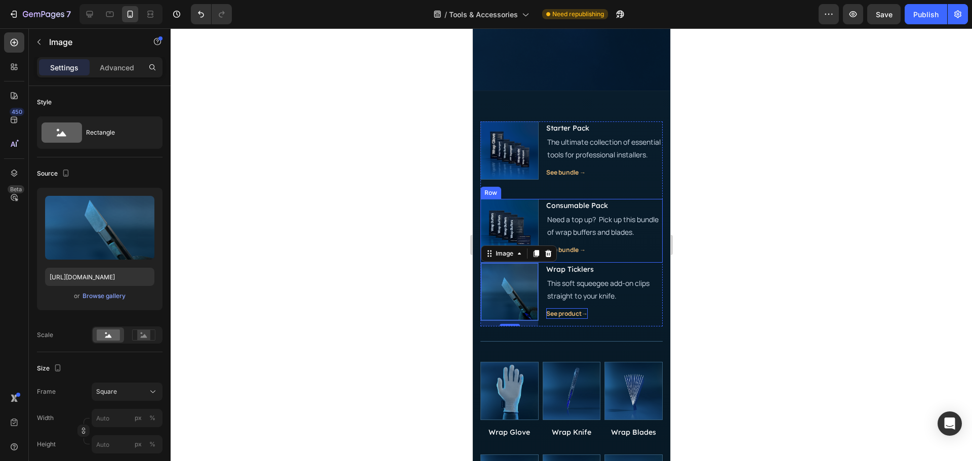
click at [540, 237] on div "Image Consumable Pack Button Need a top up? Pick up this bundle of wrap buffers…" at bounding box center [571, 231] width 182 height 64
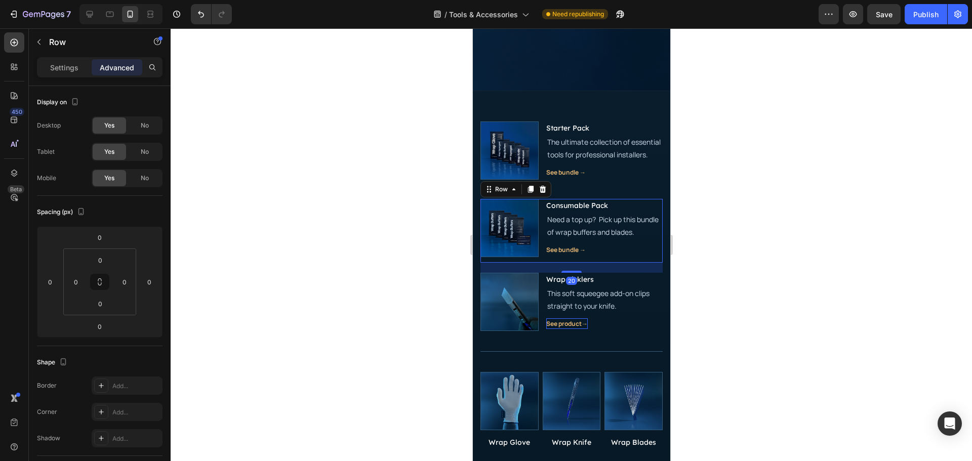
drag, startPoint x: 577, startPoint y: 274, endPoint x: 579, endPoint y: 281, distance: 6.8
click at [579, 263] on div "20" at bounding box center [571, 263] width 182 height 0
type input "20"
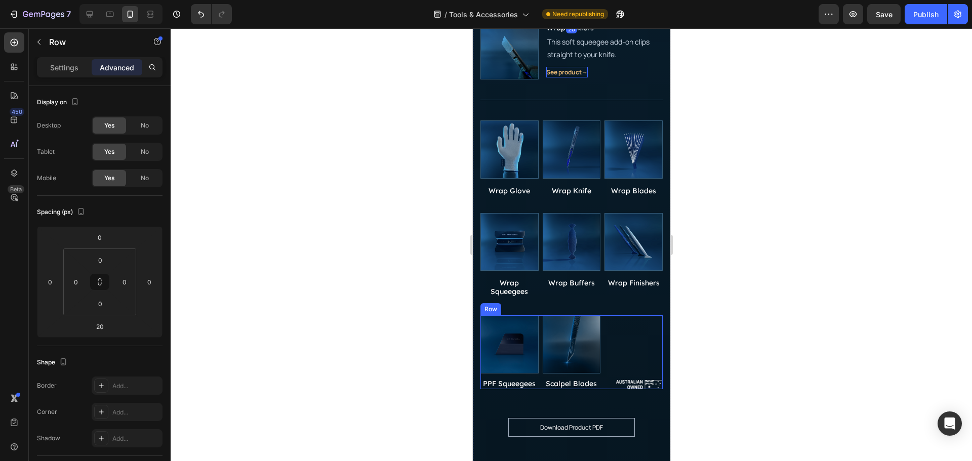
scroll to position [644, 0]
click at [644, 416] on div "Product Images Wrap Squeegees Product Title Product Product Images Wrap Buffers…" at bounding box center [571, 160] width 182 height 584
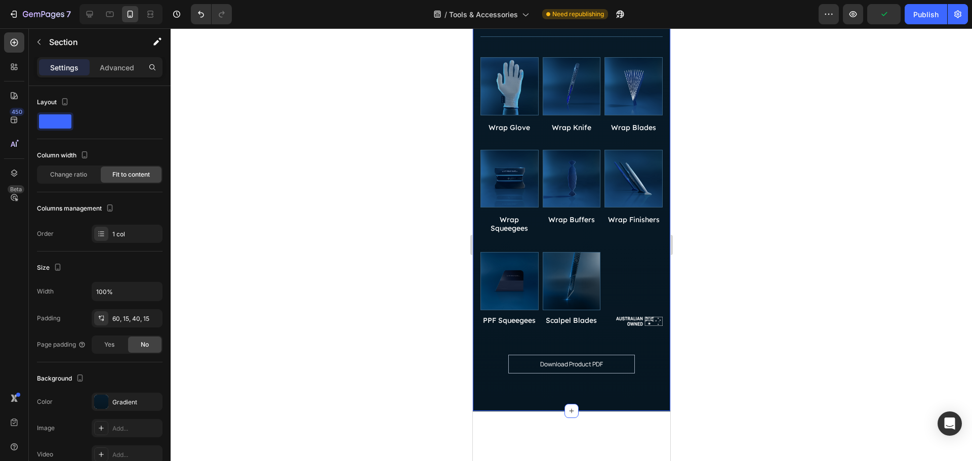
scroll to position [847, 0]
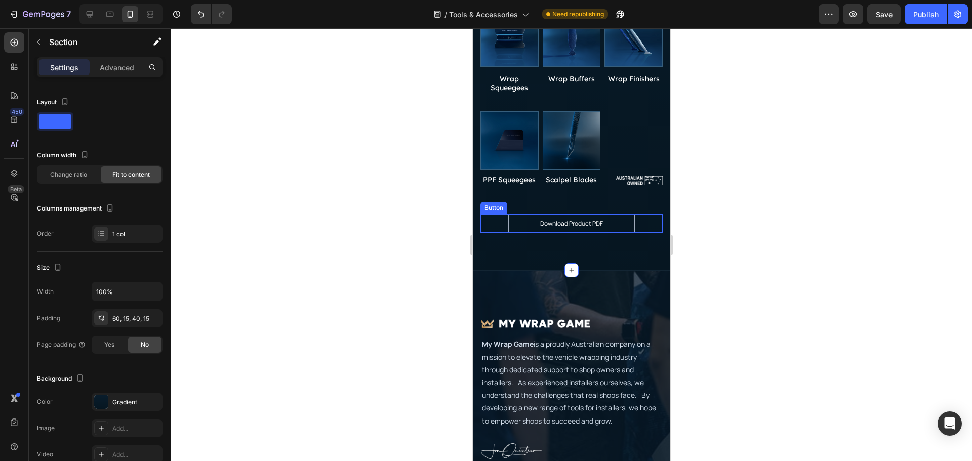
click at [641, 228] on div "Download Product PDF Button" at bounding box center [571, 223] width 182 height 19
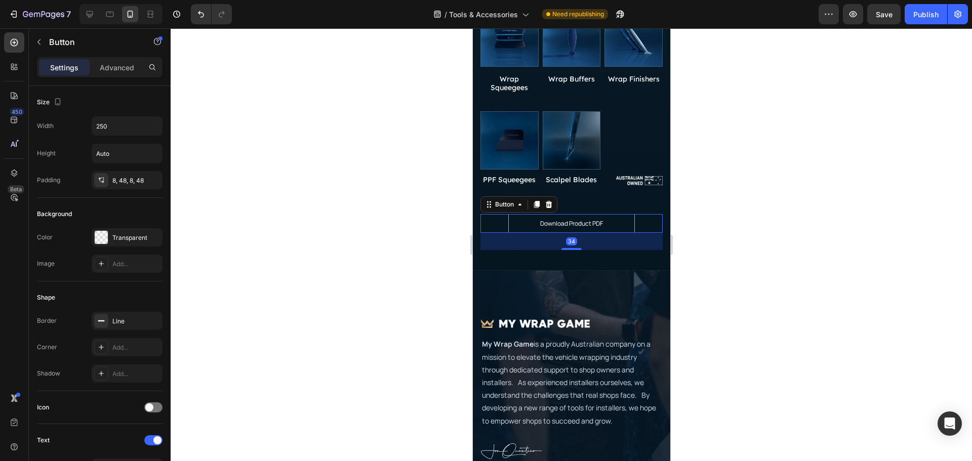
click at [549, 202] on icon at bounding box center [548, 204] width 8 height 8
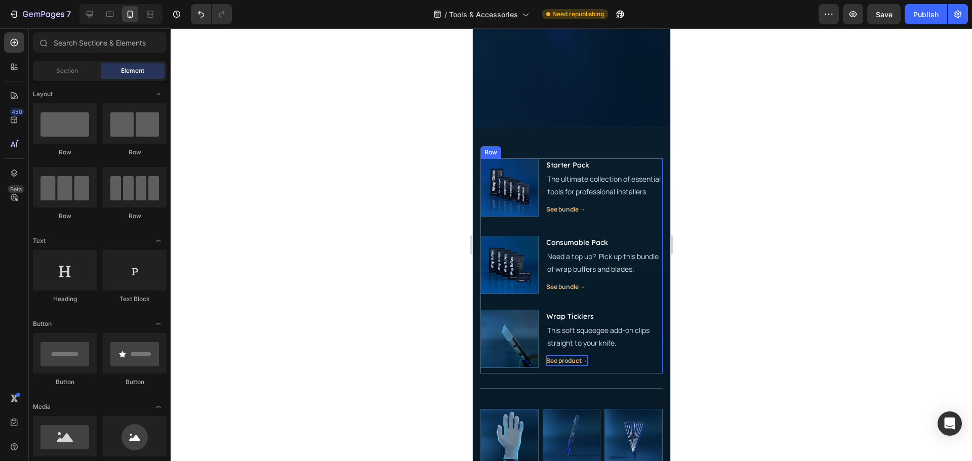
scroll to position [341, 0]
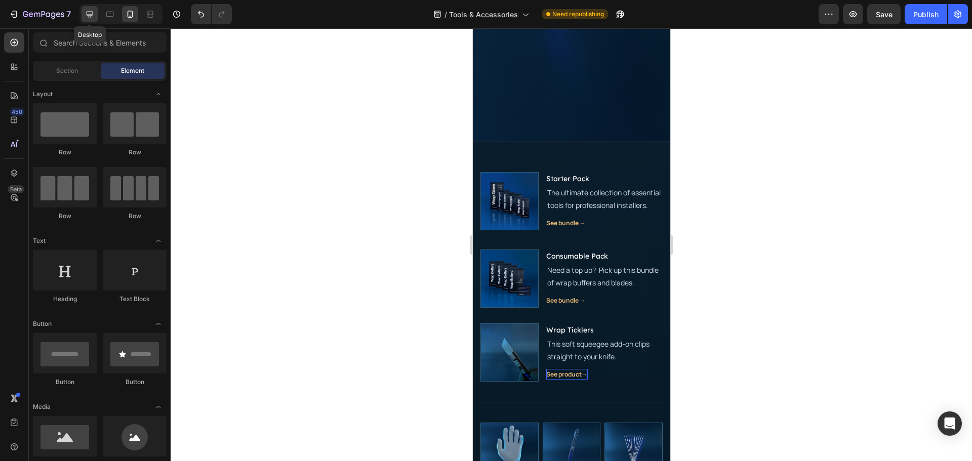
click at [92, 16] on icon at bounding box center [90, 14] width 7 height 7
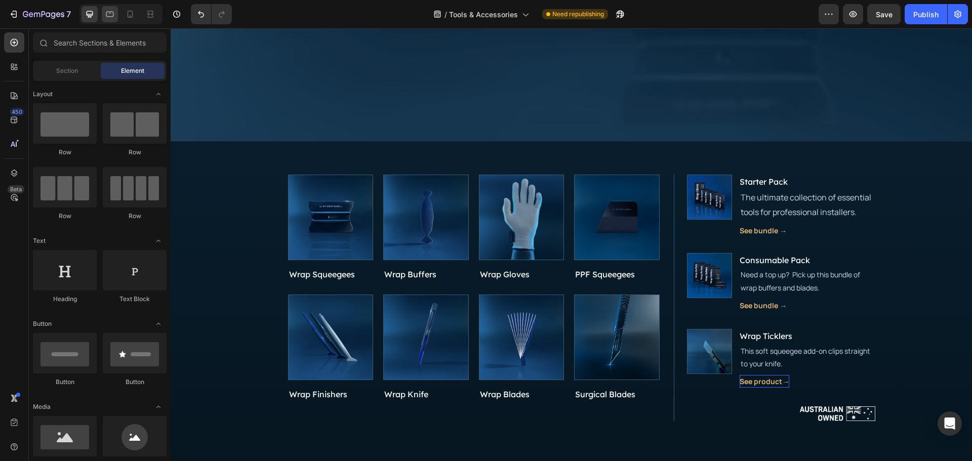
click at [113, 16] on icon at bounding box center [110, 15] width 8 height 6
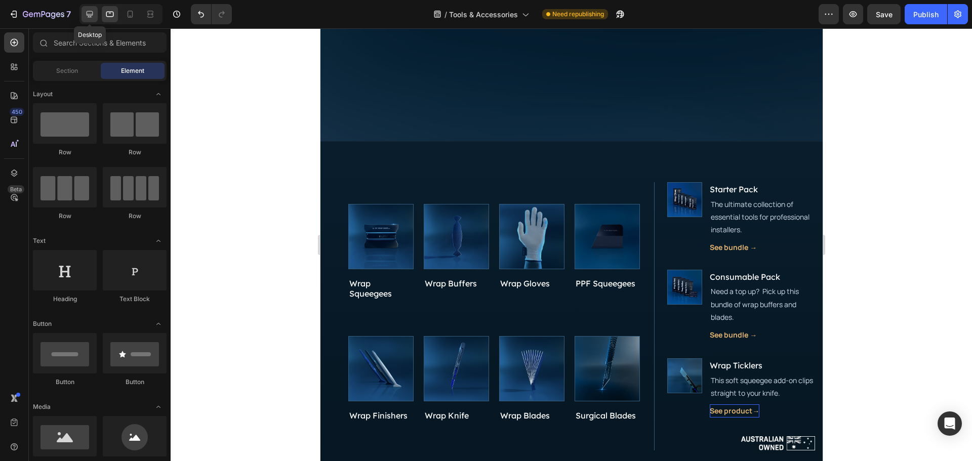
click at [93, 9] on div at bounding box center [89, 14] width 16 height 16
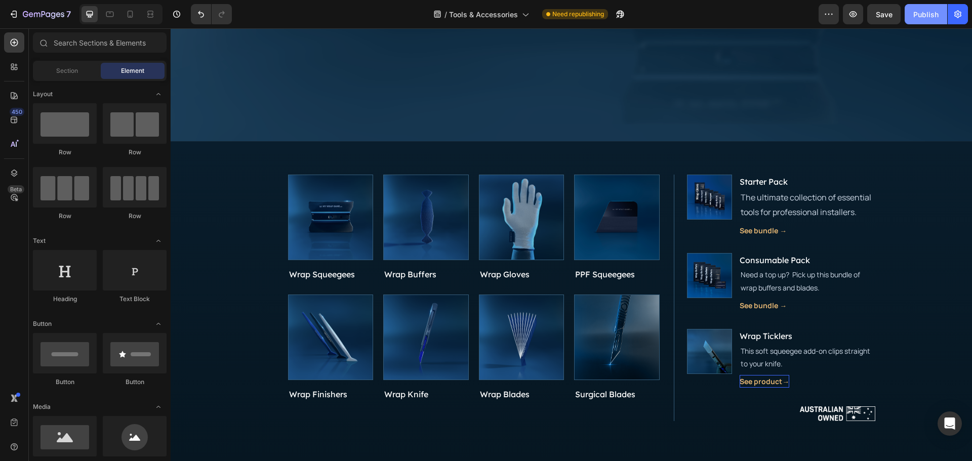
click at [910, 15] on button "Publish" at bounding box center [925, 14] width 43 height 20
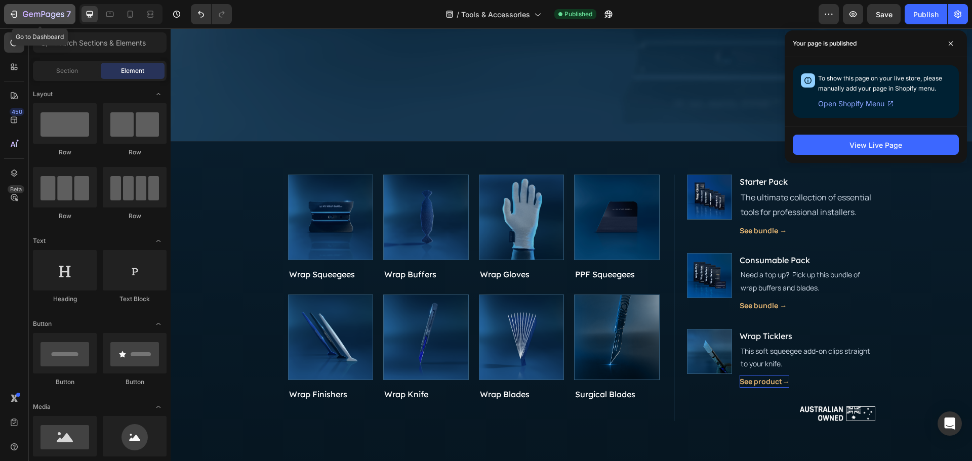
click at [38, 15] on icon "button" at bounding box center [44, 15] width 42 height 9
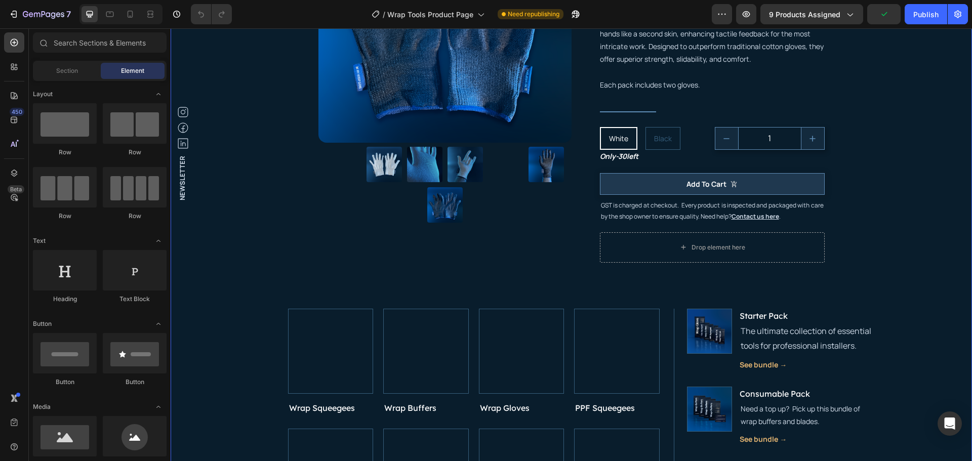
scroll to position [405, 0]
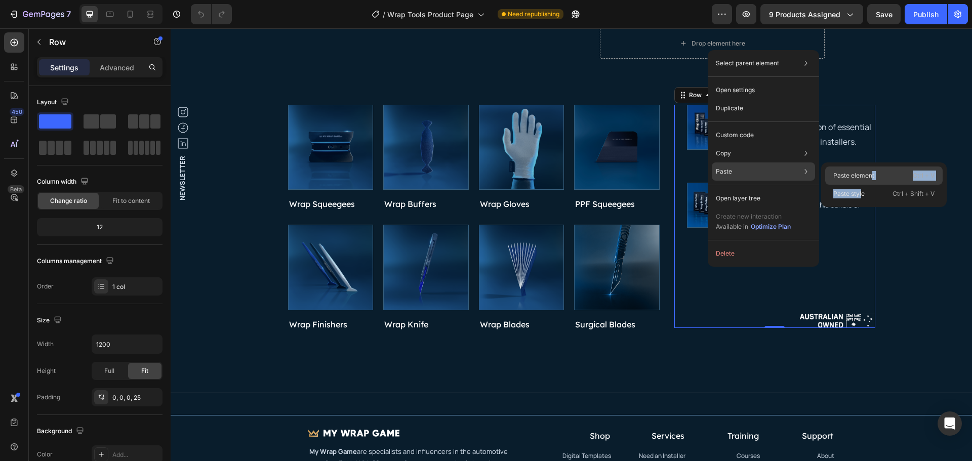
drag, startPoint x: 862, startPoint y: 194, endPoint x: 871, endPoint y: 171, distance: 24.8
click at [871, 171] on div "Paste element Ctrl + V Paste style Ctrl + Shift + V" at bounding box center [884, 184] width 126 height 45
click at [871, 171] on p "Paste element" at bounding box center [853, 175] width 41 height 9
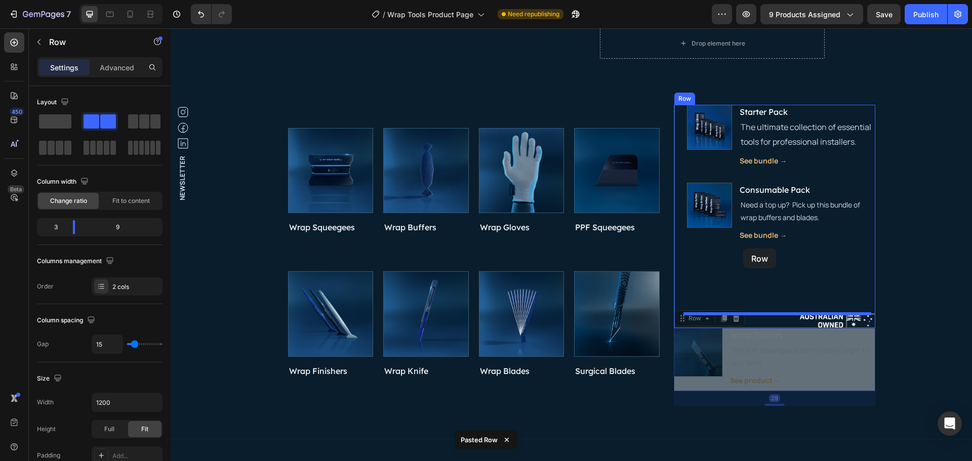
drag, startPoint x: 714, startPoint y: 384, endPoint x: 743, endPoint y: 249, distance: 138.2
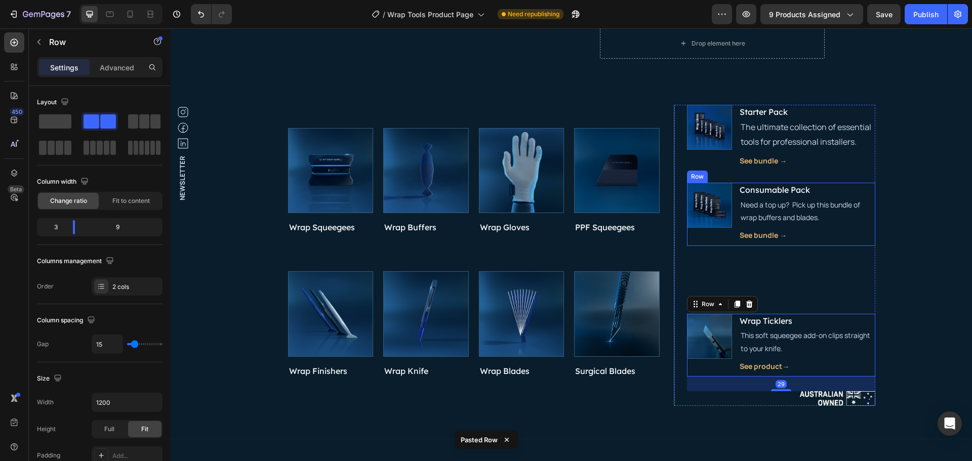
click at [730, 237] on div "Image Consumable Pack Button Need a top up? Pick up this bundle of wrap buffers…" at bounding box center [781, 214] width 188 height 63
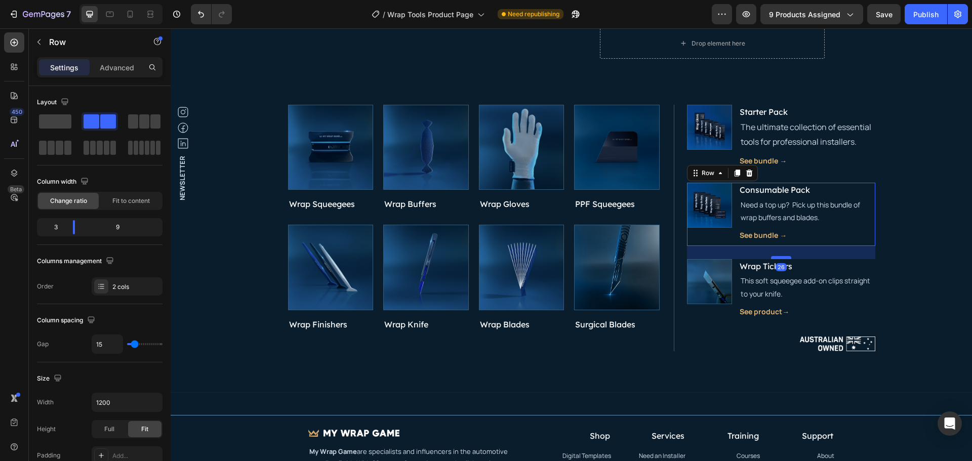
drag, startPoint x: 785, startPoint y: 313, endPoint x: 786, endPoint y: 258, distance: 54.7
click at [786, 258] on div at bounding box center [781, 257] width 20 height 3
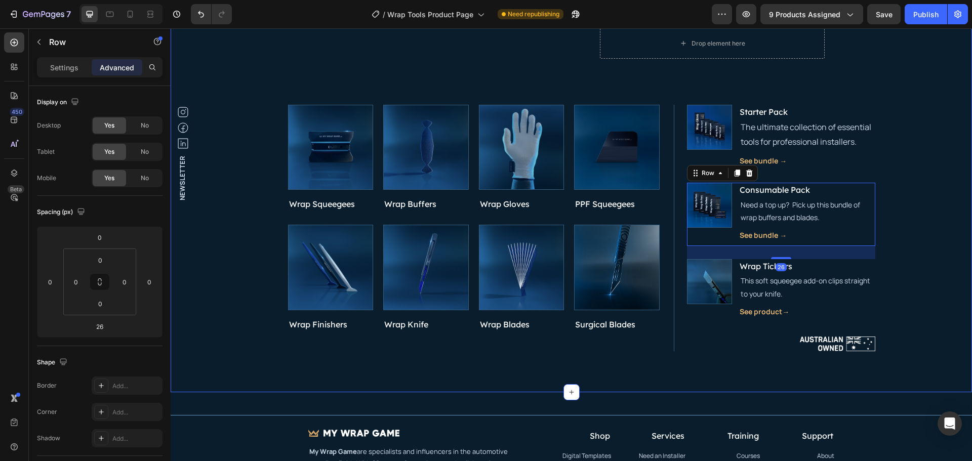
click at [915, 255] on div "Product Images ← Back to Shop Button Wrap Gloves Product Title $25.00 Product P…" at bounding box center [571, 23] width 786 height 690
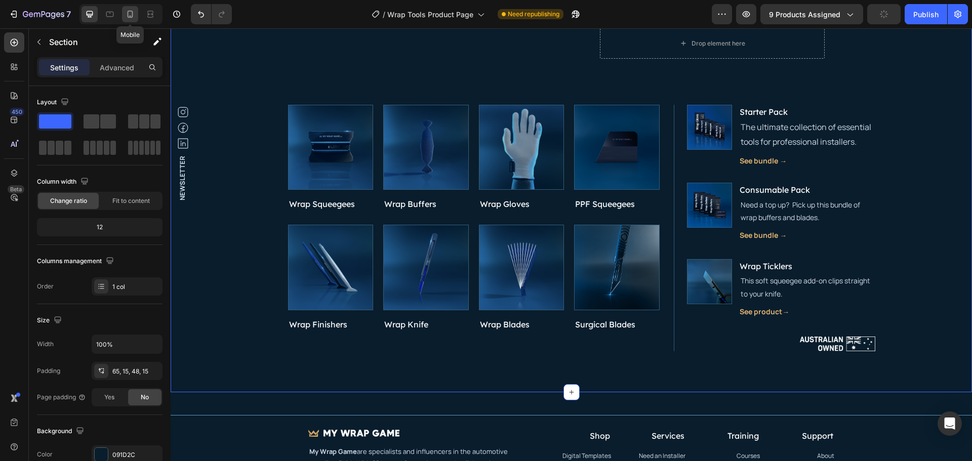
click at [130, 17] on icon at bounding box center [131, 14] width 6 height 7
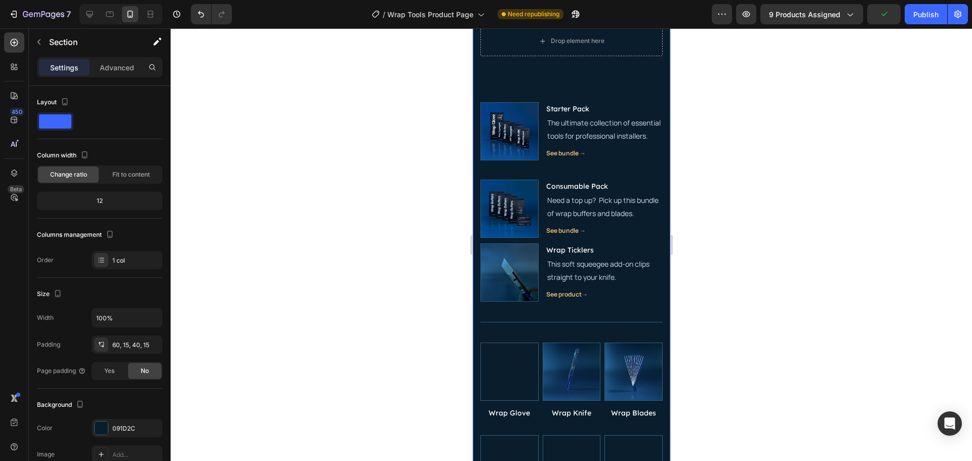
scroll to position [709, 0]
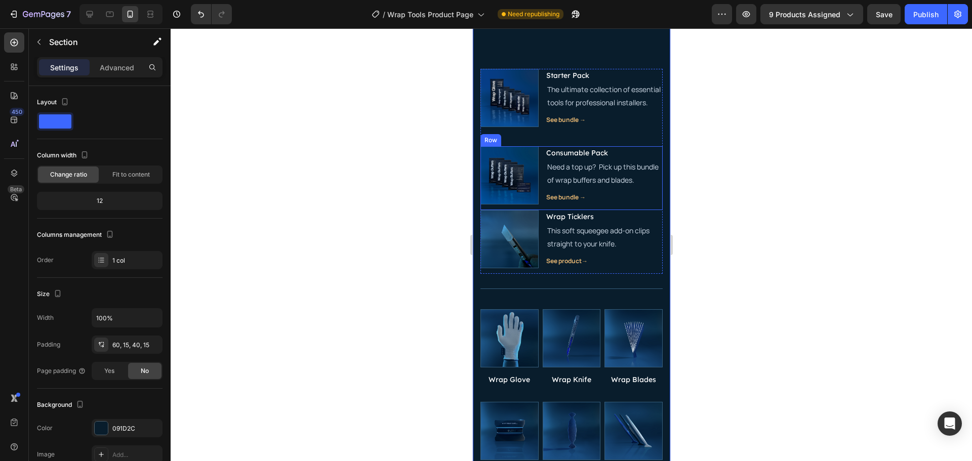
click at [539, 194] on div "Image Consumable Pack Button Need a top up? Pick up this bundle of wrap buffers…" at bounding box center [571, 178] width 182 height 64
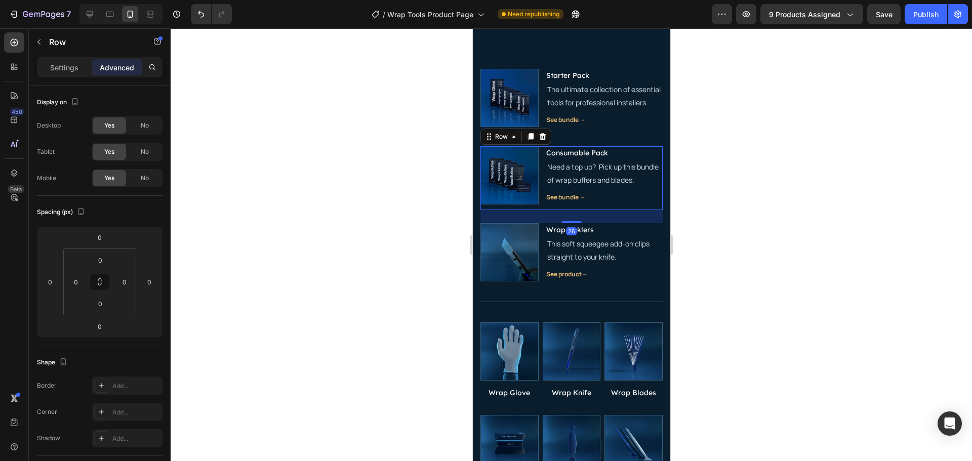
drag, startPoint x: 570, startPoint y: 212, endPoint x: 578, endPoint y: 225, distance: 15.2
click at [578, 210] on div "26" at bounding box center [571, 210] width 182 height 0
type input "26"
click at [607, 302] on div at bounding box center [571, 302] width 182 height 1
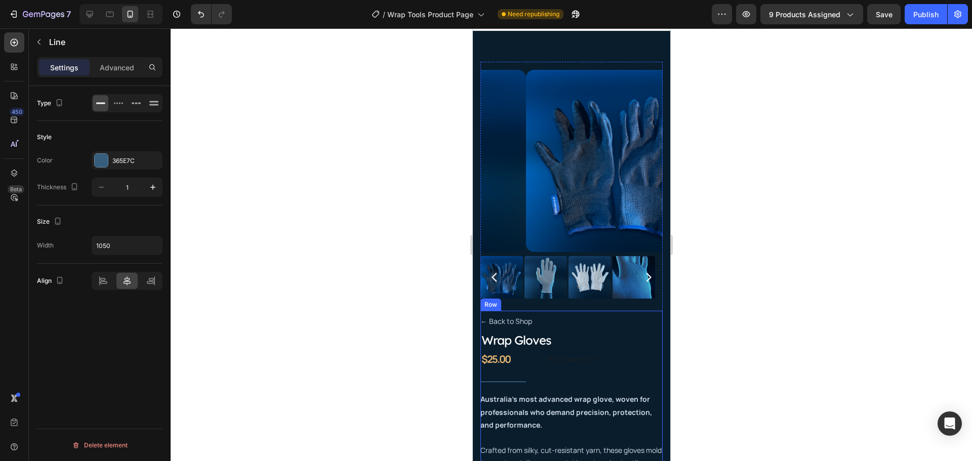
scroll to position [0, 0]
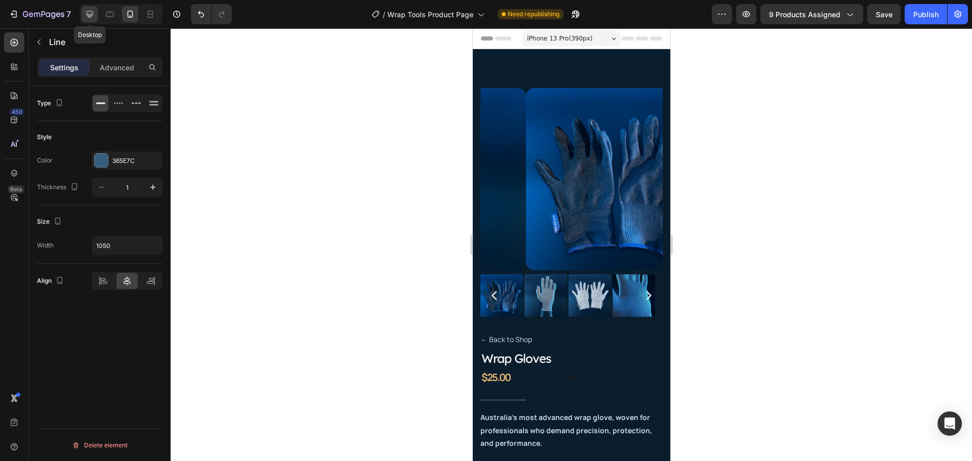
click at [92, 7] on div at bounding box center [89, 14] width 16 height 16
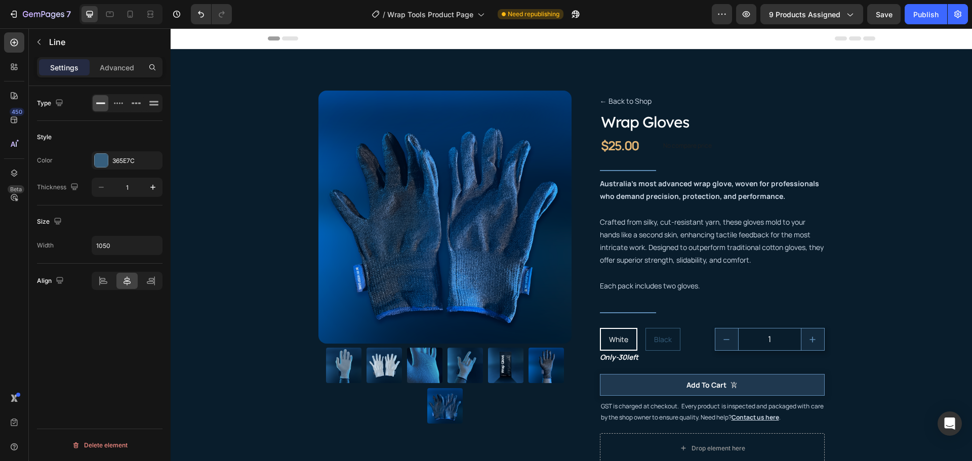
drag, startPoint x: 706, startPoint y: 62, endPoint x: 918, endPoint y: 27, distance: 214.9
click at [928, 14] on div "Publish" at bounding box center [925, 14] width 25 height 11
click at [563, 15] on icon "button" at bounding box center [563, 14] width 10 height 10
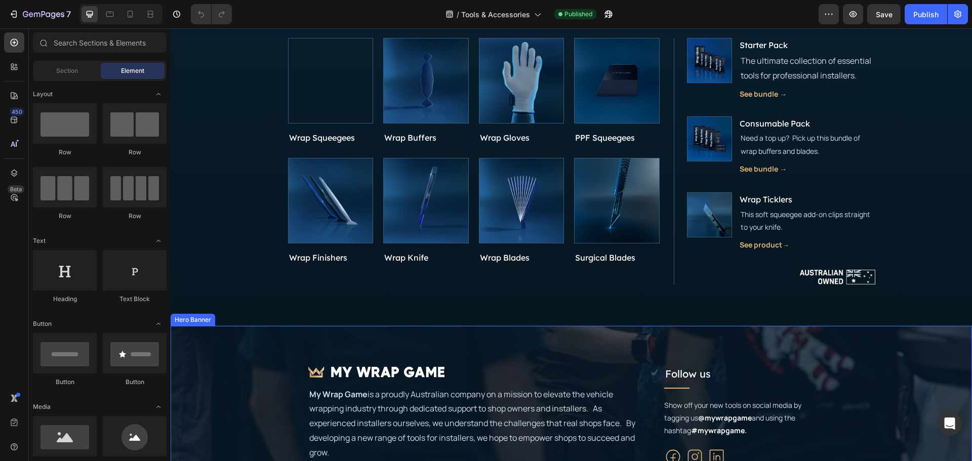
scroll to position [456, 0]
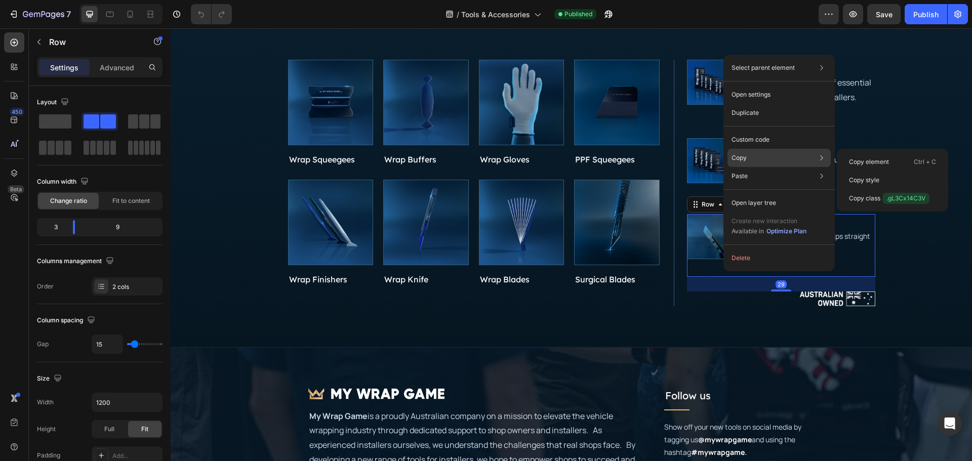
click at [755, 157] on div "Copy Copy element Ctrl + C Copy style Copy class .gL3Cx14C3V" at bounding box center [778, 158] width 103 height 18
click at [901, 171] on div "Copy element Ctrl + C" at bounding box center [892, 180] width 103 height 18
